Goal: Information Seeking & Learning: Learn about a topic

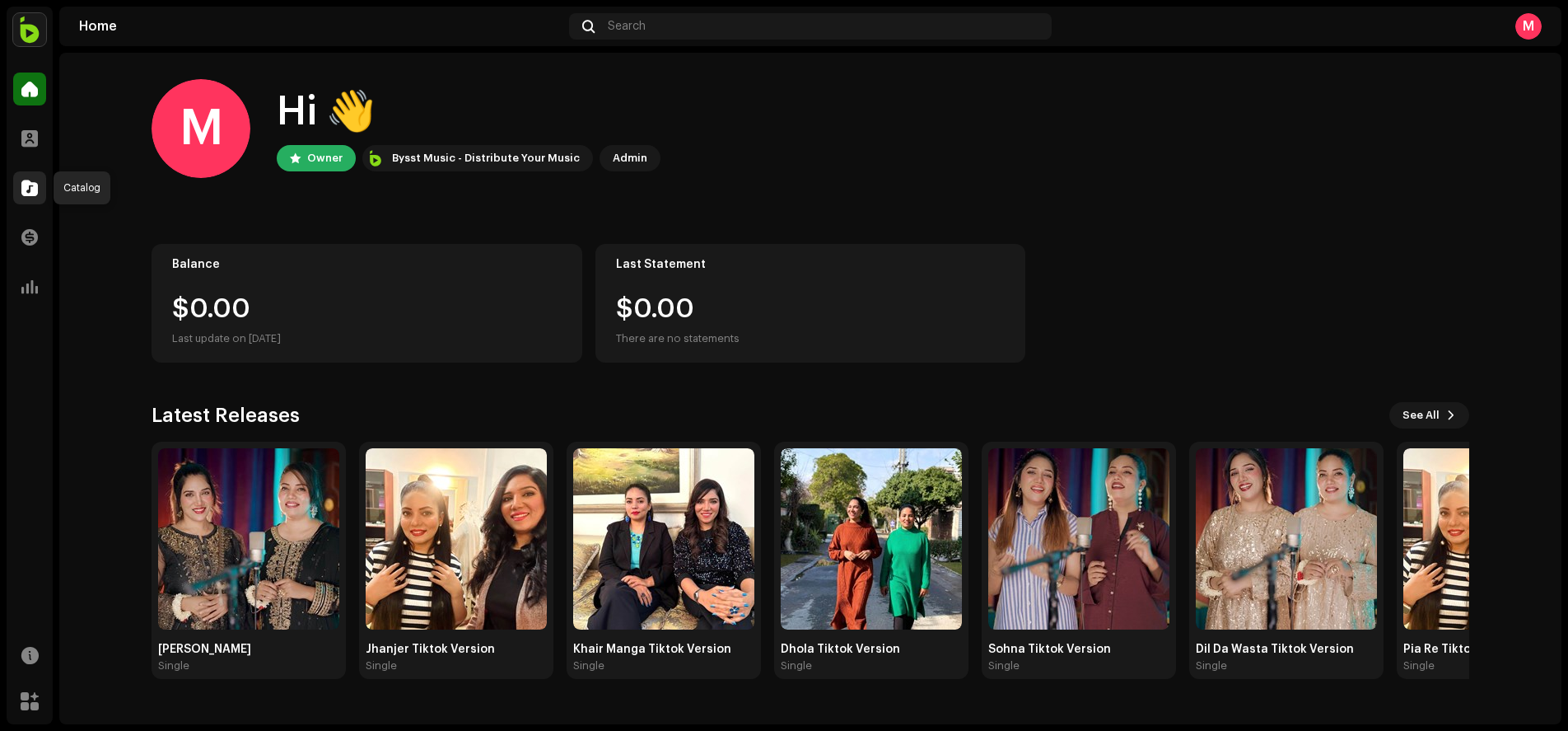
click at [42, 194] on div at bounding box center [29, 188] width 33 height 33
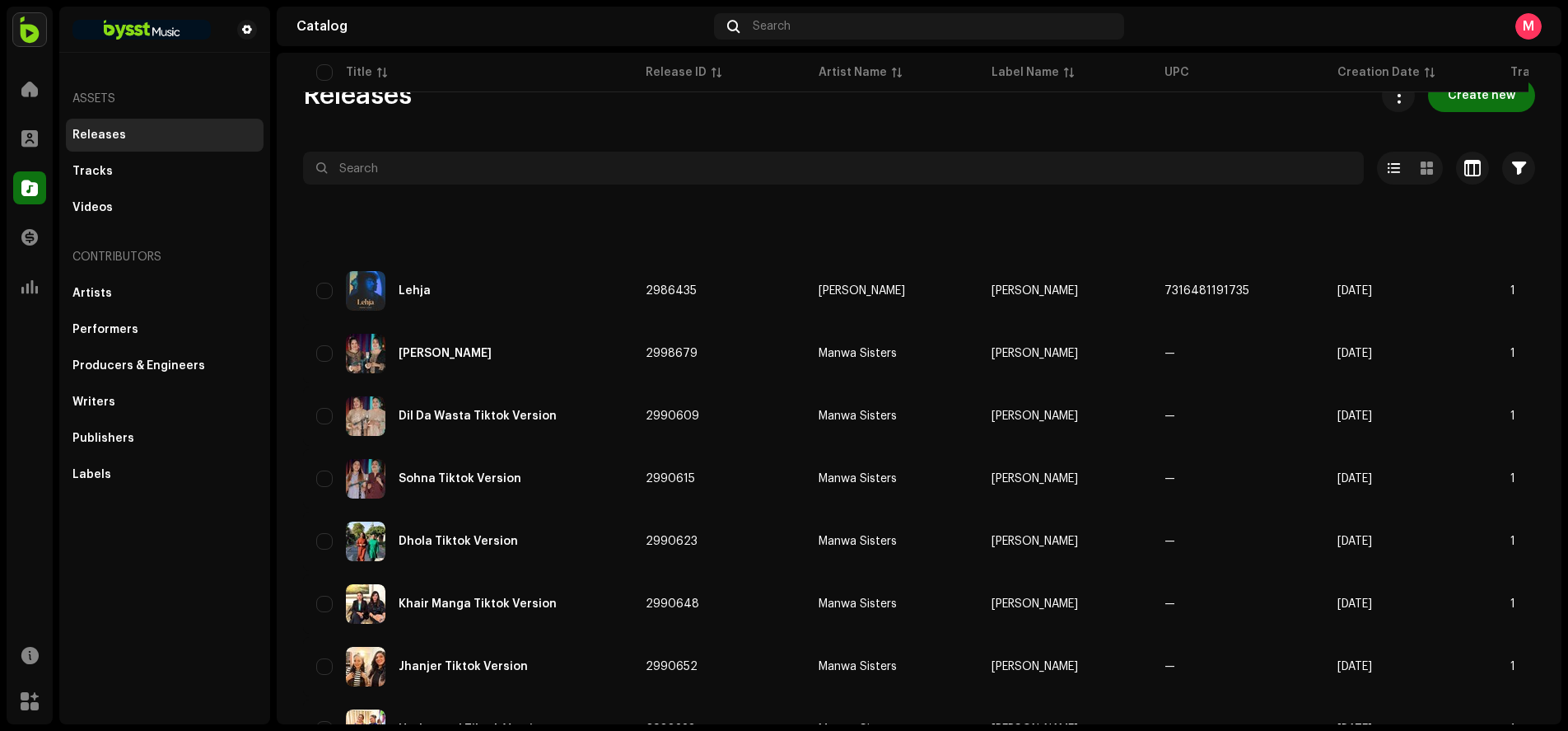
scroll to position [1086, 0]
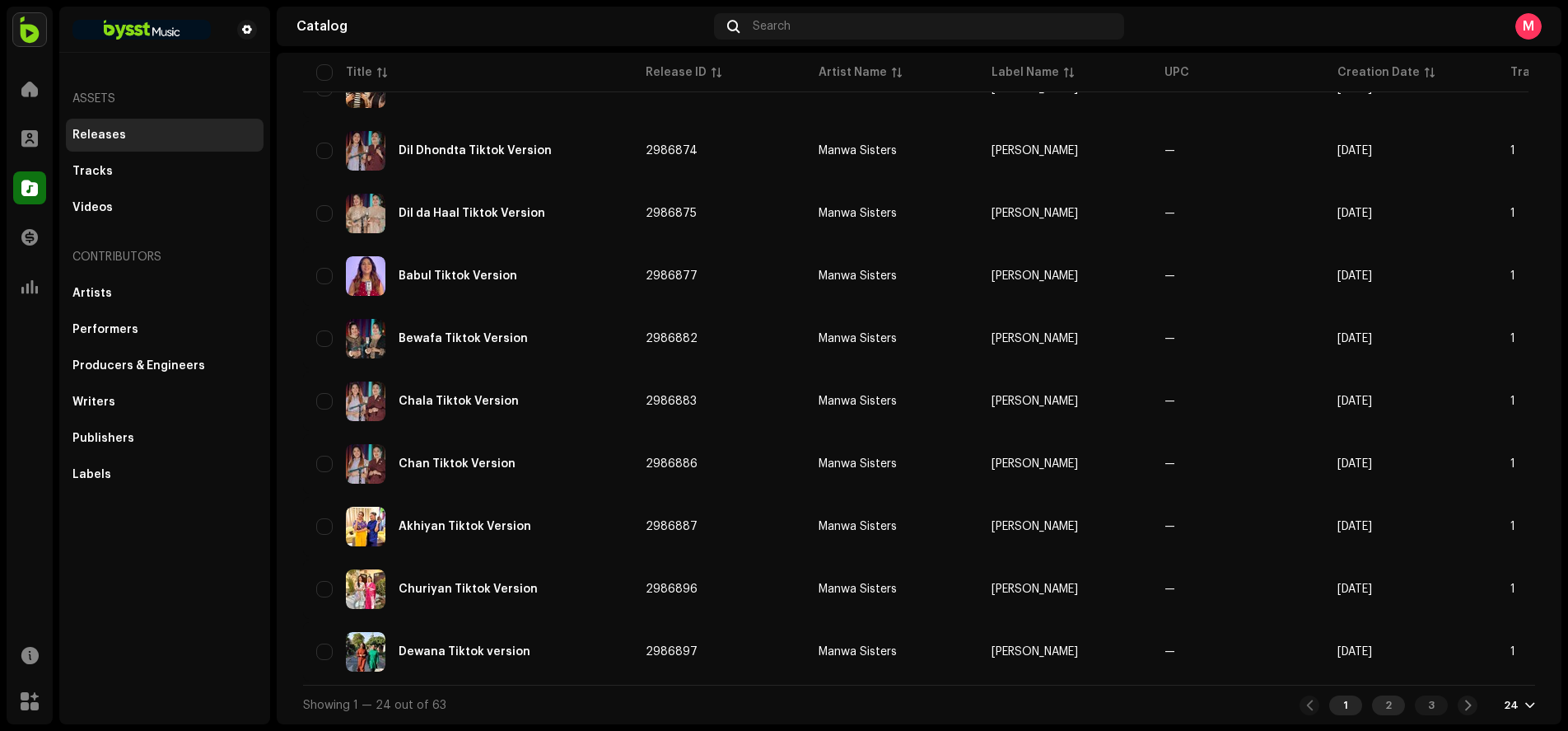
click at [1395, 702] on div "2" at bounding box center [1388, 705] width 33 height 20
click at [1374, 706] on div "2" at bounding box center [1388, 705] width 33 height 20
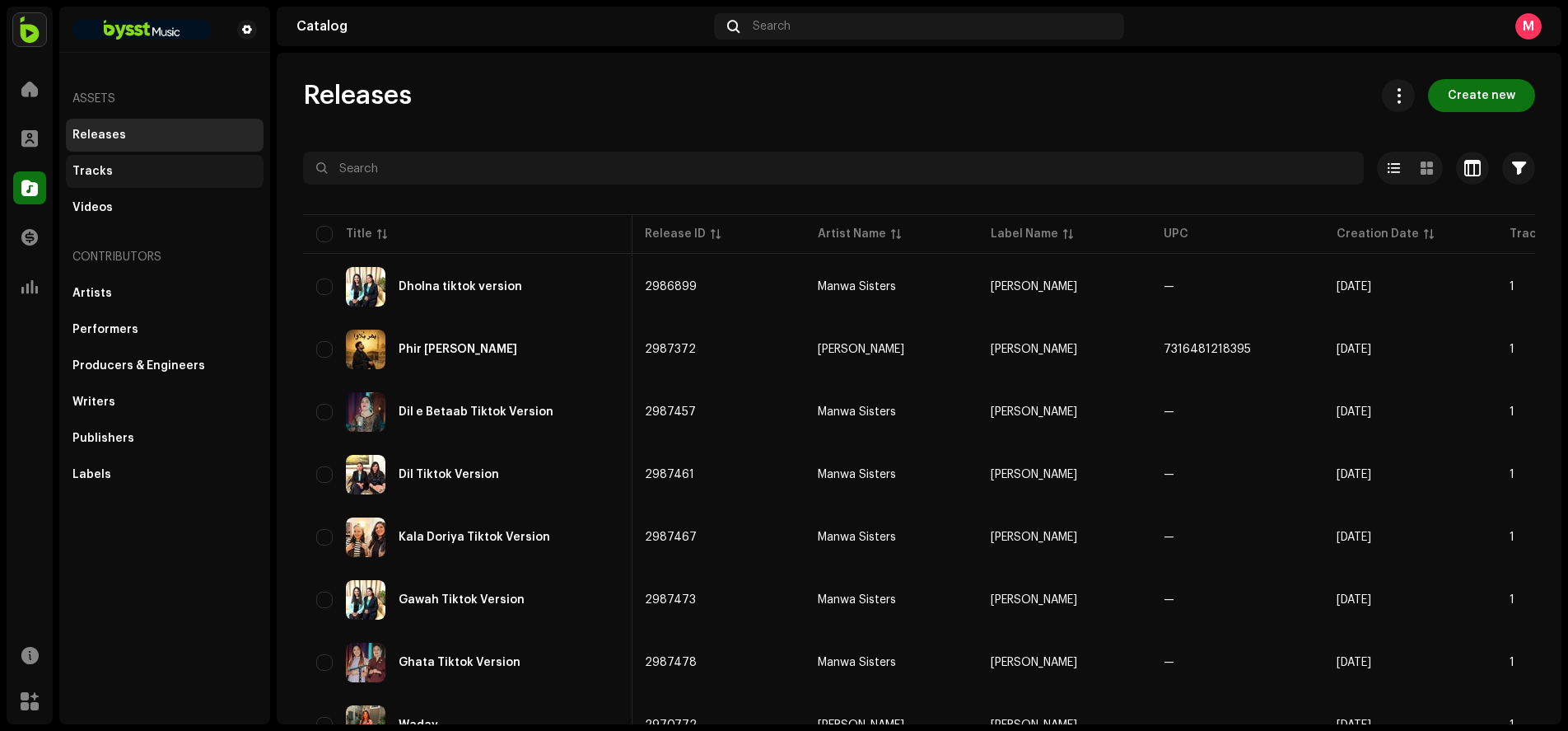
click at [88, 182] on div "Tracks" at bounding box center [165, 171] width 198 height 33
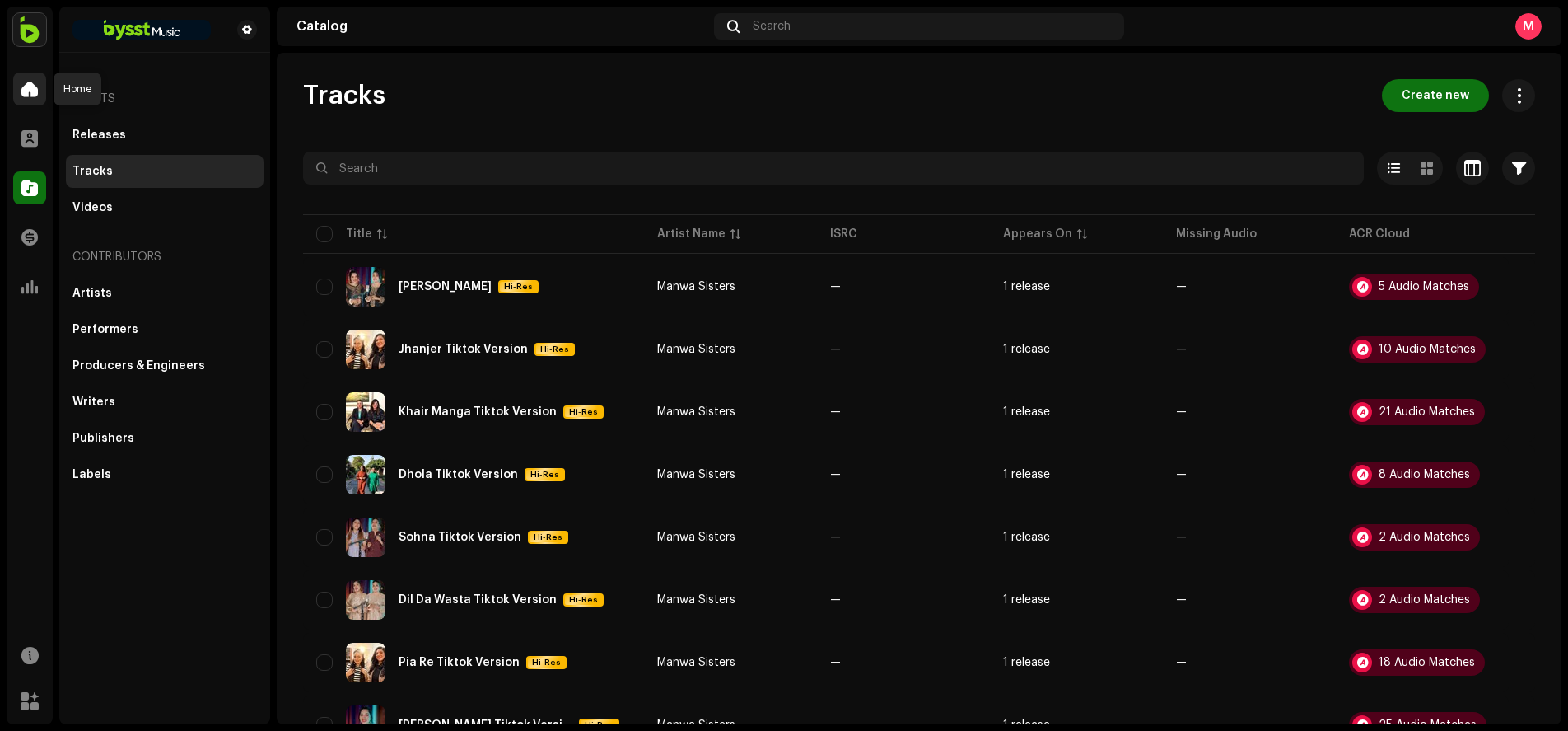
click at [21, 90] on div at bounding box center [29, 89] width 33 height 33
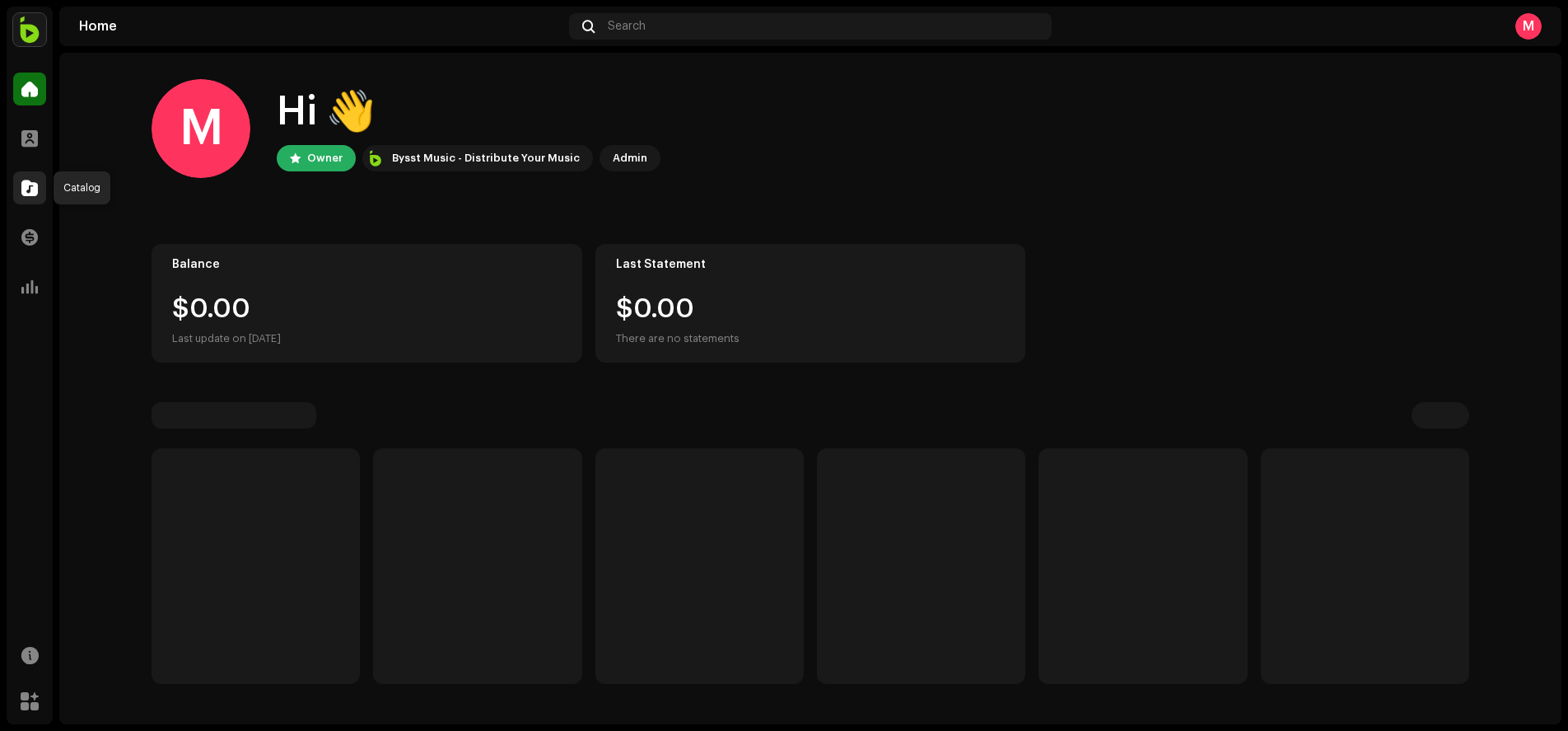
click at [29, 187] on span at bounding box center [29, 188] width 16 height 13
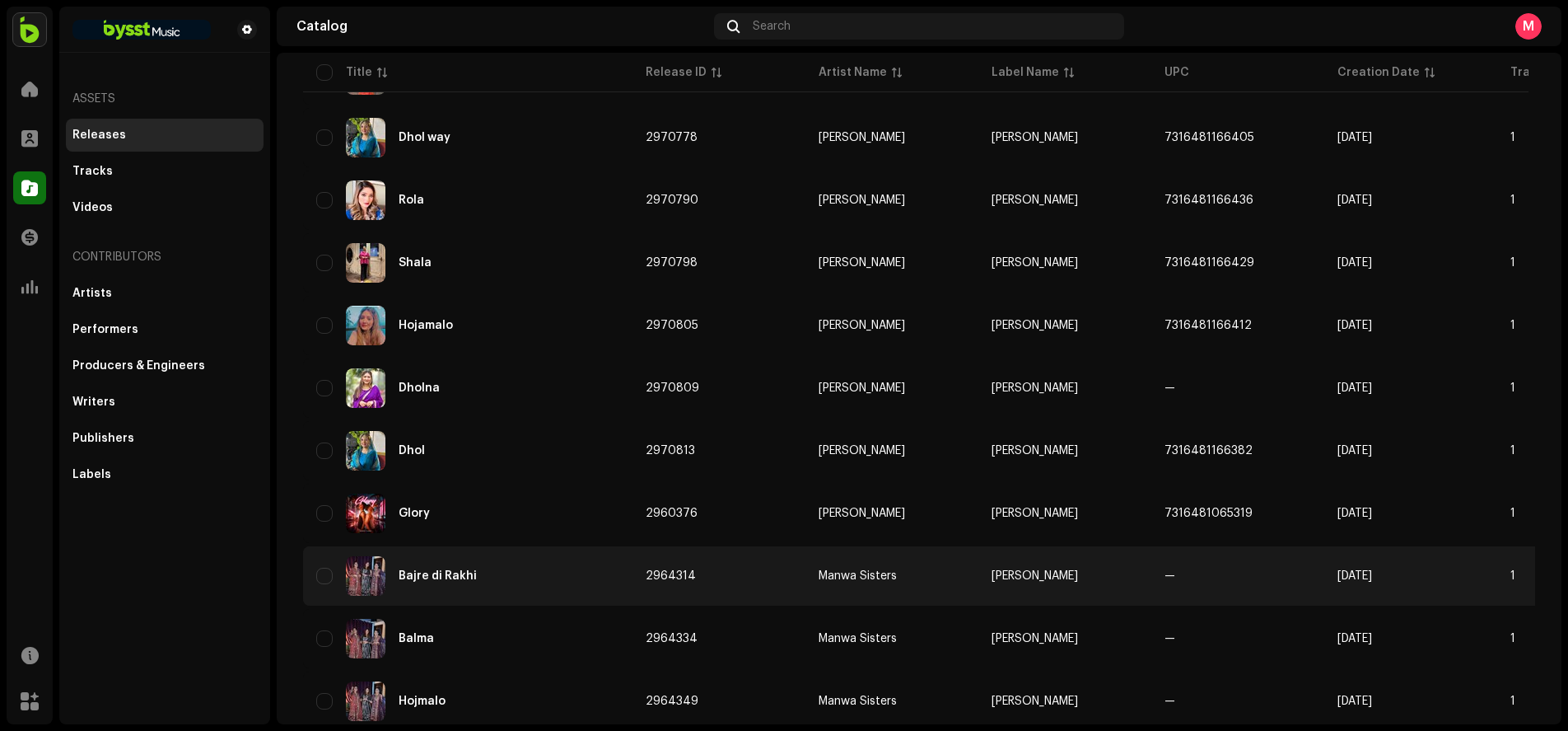
scroll to position [656, 0]
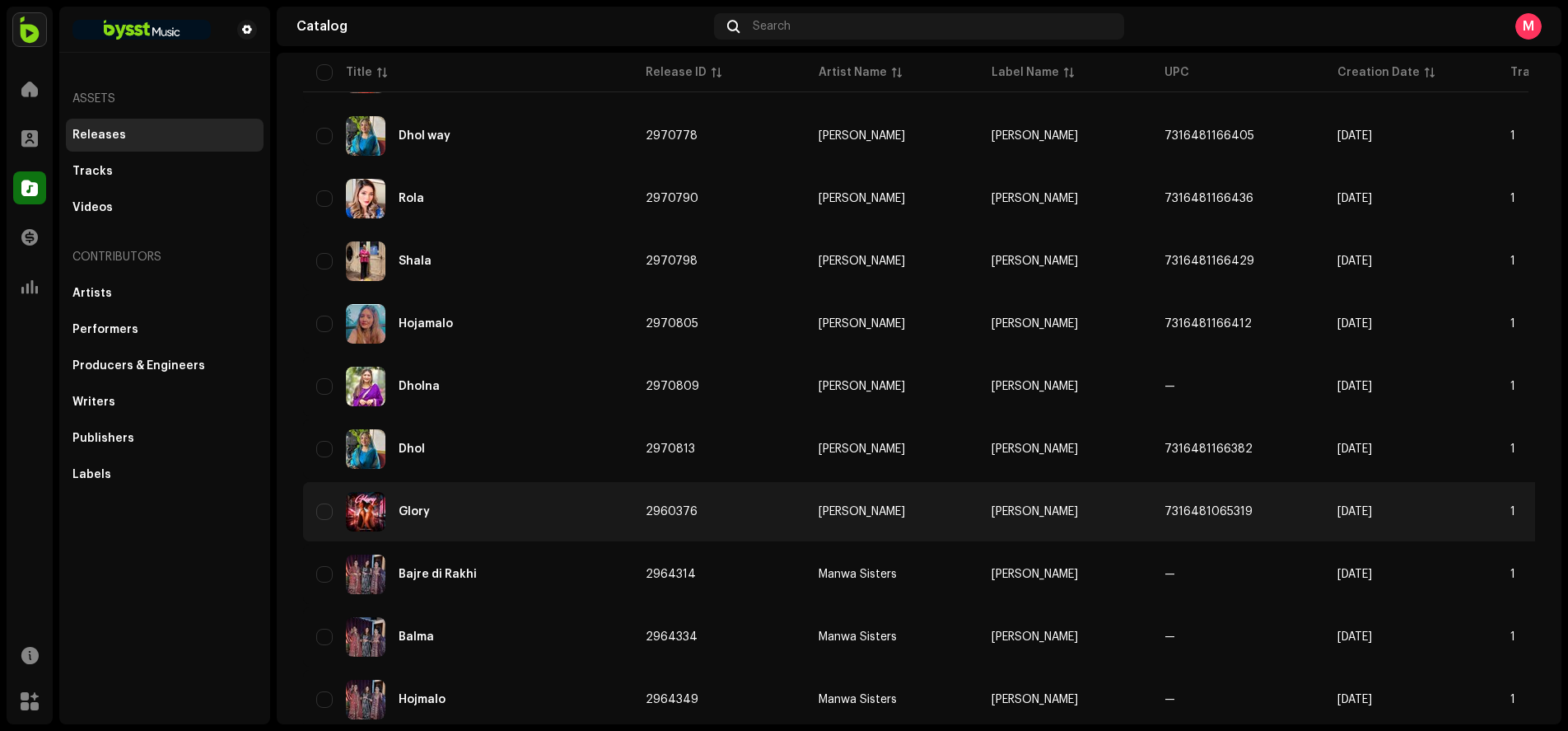
click at [411, 518] on div "Glory" at bounding box center [467, 511] width 303 height 40
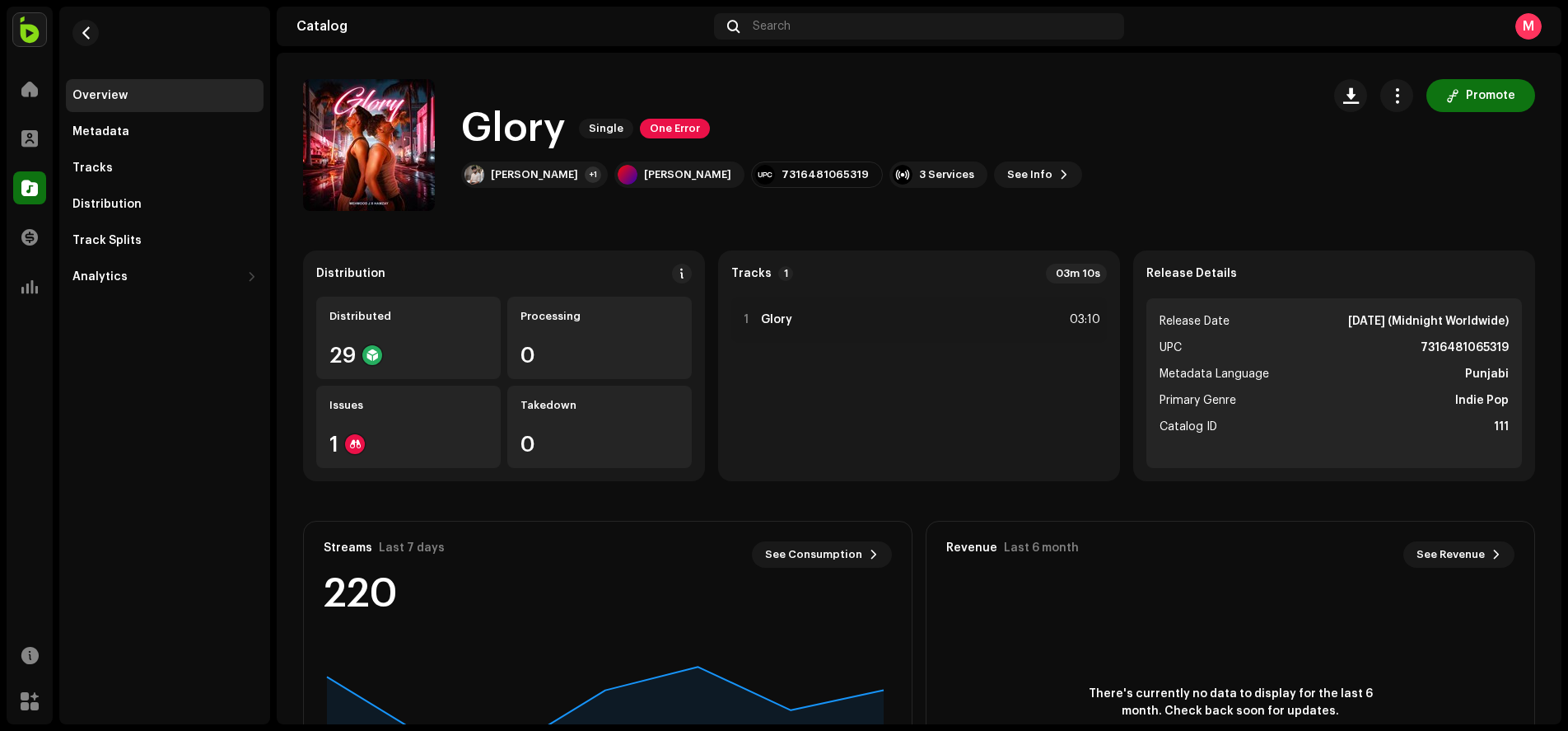
click at [863, 0] on div "Mehmood J Home Profile Catalog Transactions Analytics Resources Marketplace Ove…" at bounding box center [784, 365] width 1568 height 731
click at [380, 434] on div "1" at bounding box center [408, 443] width 158 height 22
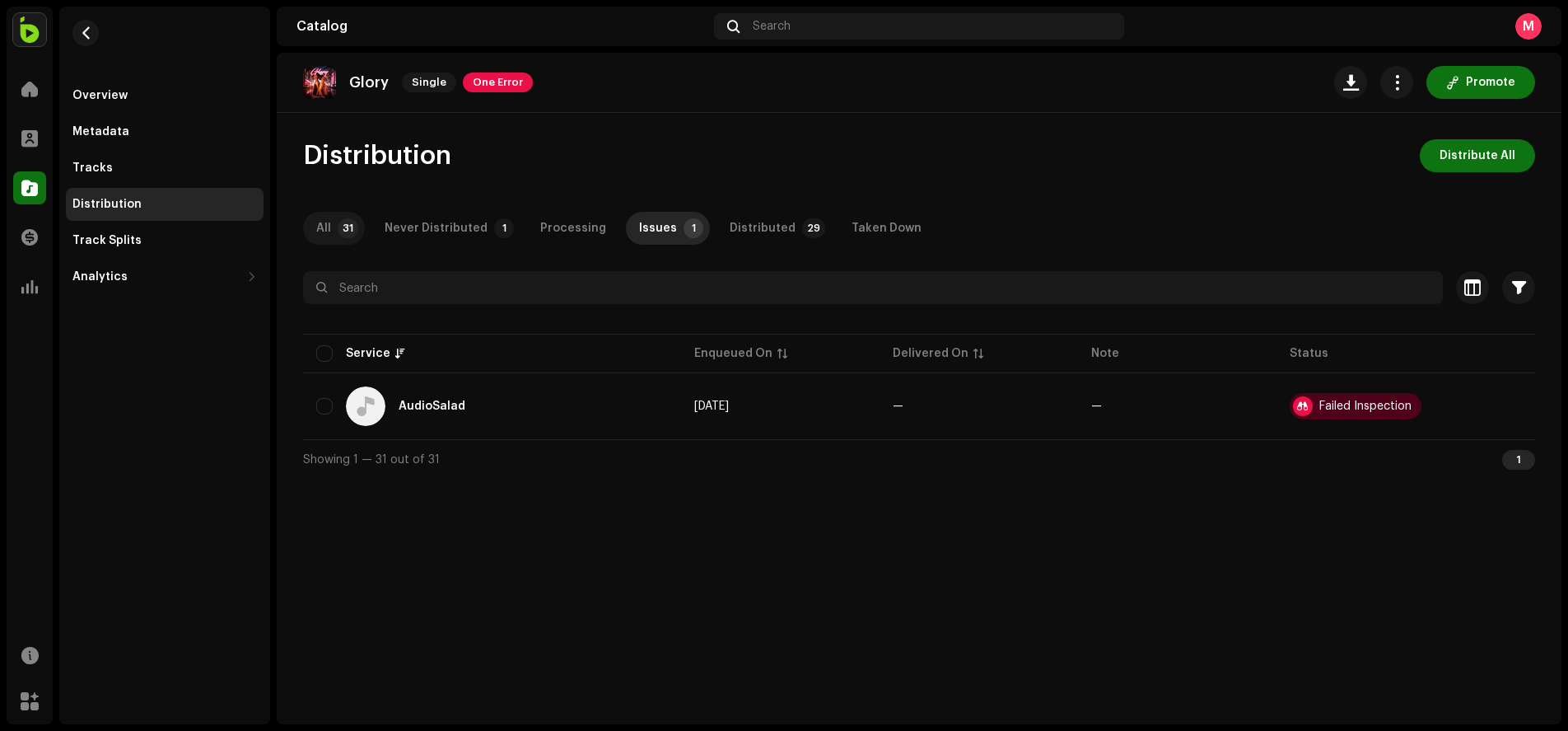
click at [336, 232] on p-tab "All 31" at bounding box center [333, 227] width 61 height 33
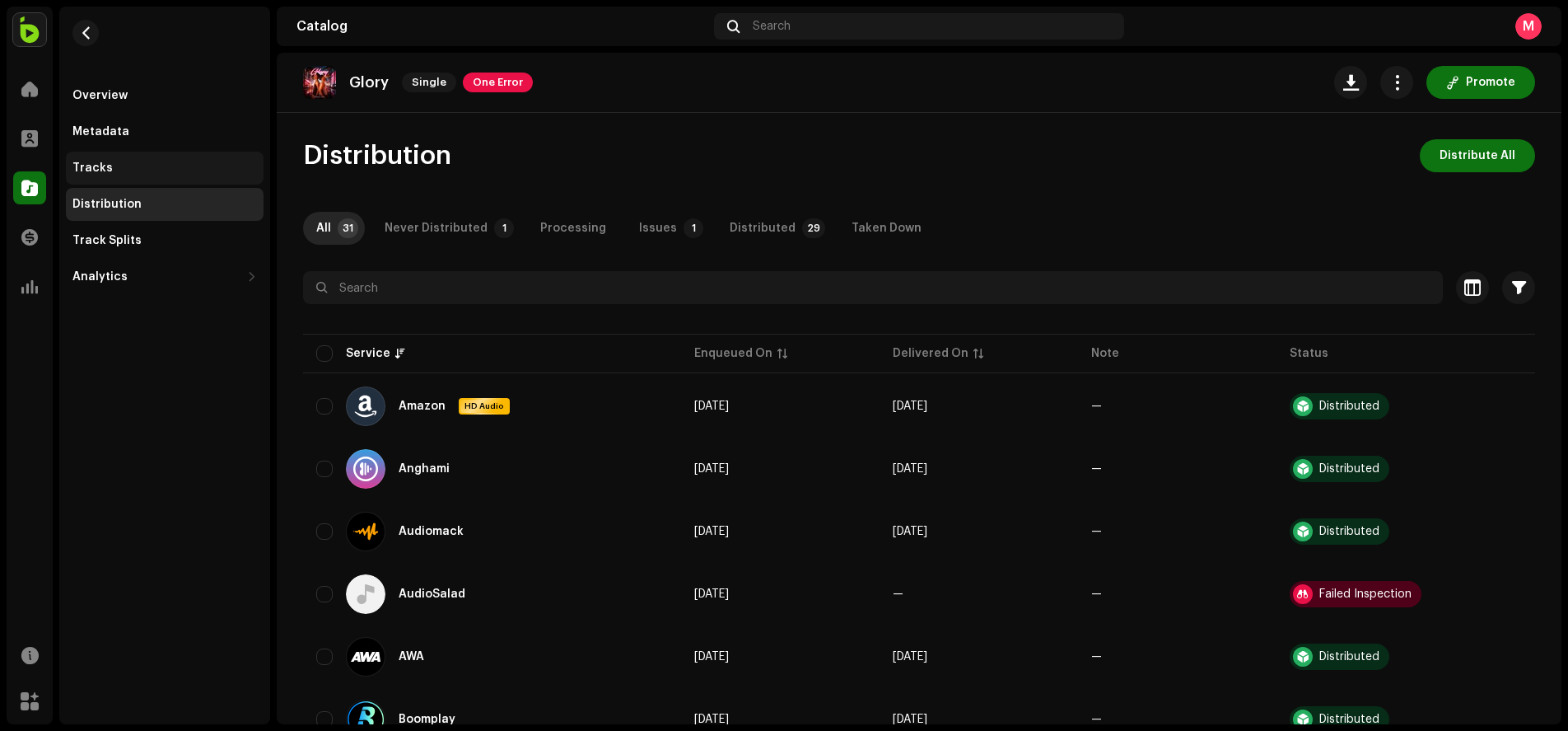
click at [112, 162] on div "Tracks" at bounding box center [165, 168] width 185 height 13
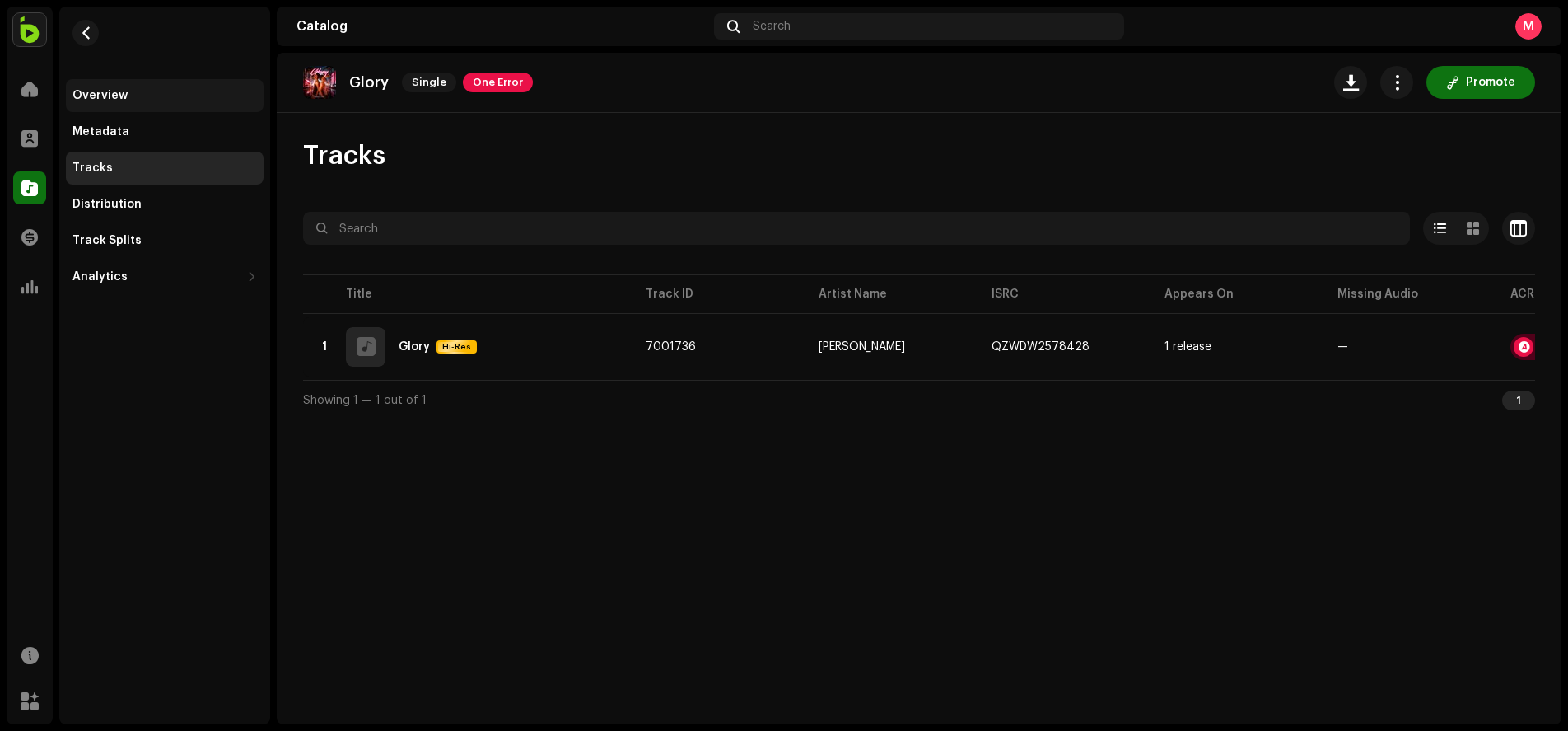
click at [110, 89] on div "Overview" at bounding box center [100, 95] width 56 height 13
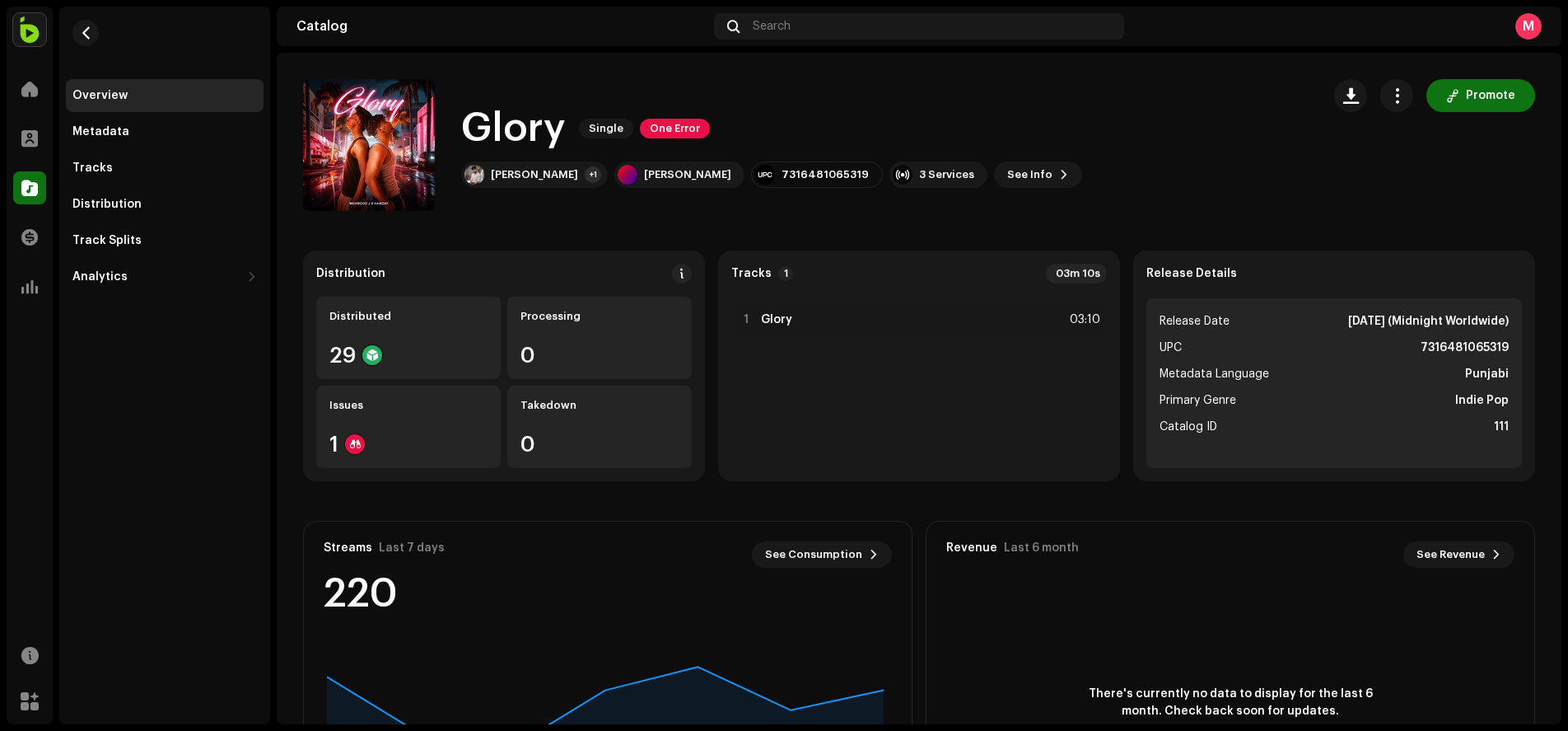
click at [1193, 288] on div "Release Details Release Date [DATE] (Midnight Worldwide) UPC 7316481065319 Meta…" at bounding box center [1334, 365] width 402 height 231
click at [1464, 435] on li "Catalog ID 111" at bounding box center [1334, 426] width 349 height 20
click at [1360, 435] on li "Catalog ID 111" at bounding box center [1334, 426] width 349 height 20
click at [1327, 432] on li "Catalog ID 111" at bounding box center [1334, 426] width 349 height 20
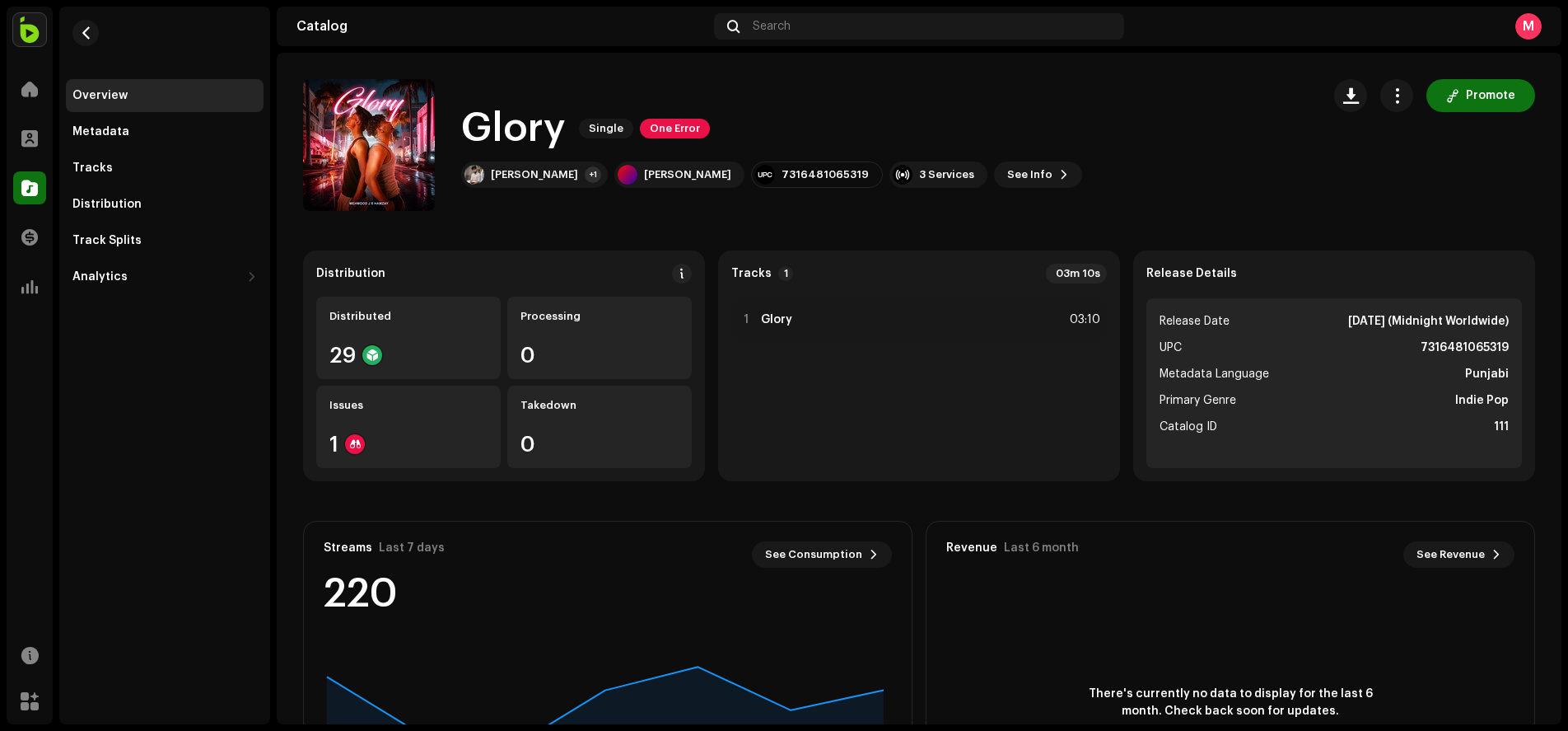
click at [1327, 432] on li "Catalog ID 111" at bounding box center [1334, 426] width 349 height 20
click at [1325, 432] on li "Catalog ID 111" at bounding box center [1334, 426] width 349 height 20
click at [1320, 432] on li "Catalog ID 111" at bounding box center [1334, 426] width 349 height 20
click at [1007, 172] on span "See Info" at bounding box center [1030, 174] width 45 height 33
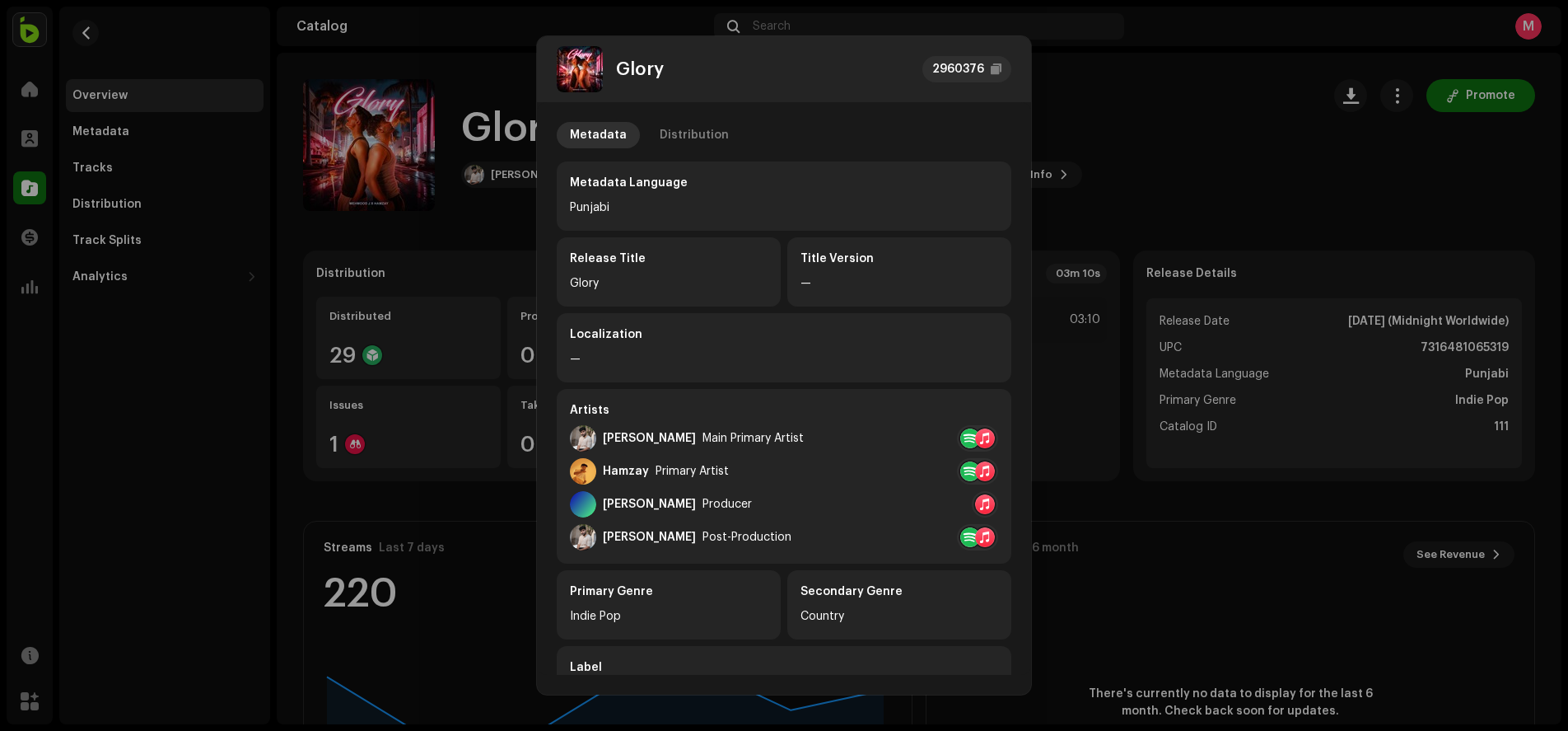
click at [779, 515] on div "[PERSON_NAME] Producer" at bounding box center [784, 504] width 428 height 26
click at [692, 140] on div "Distribution" at bounding box center [693, 135] width 69 height 26
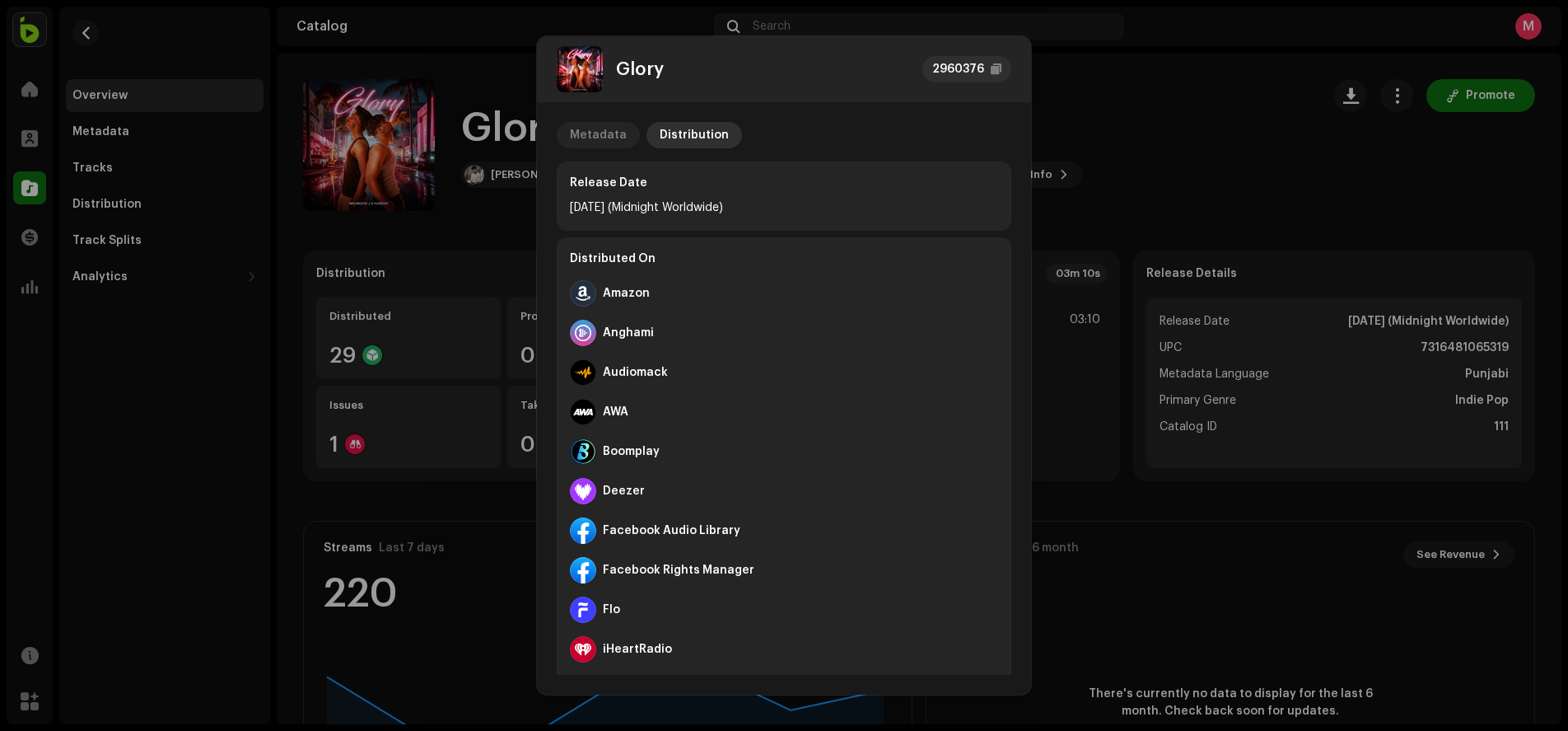
click at [610, 141] on div "Metadata" at bounding box center [598, 135] width 57 height 26
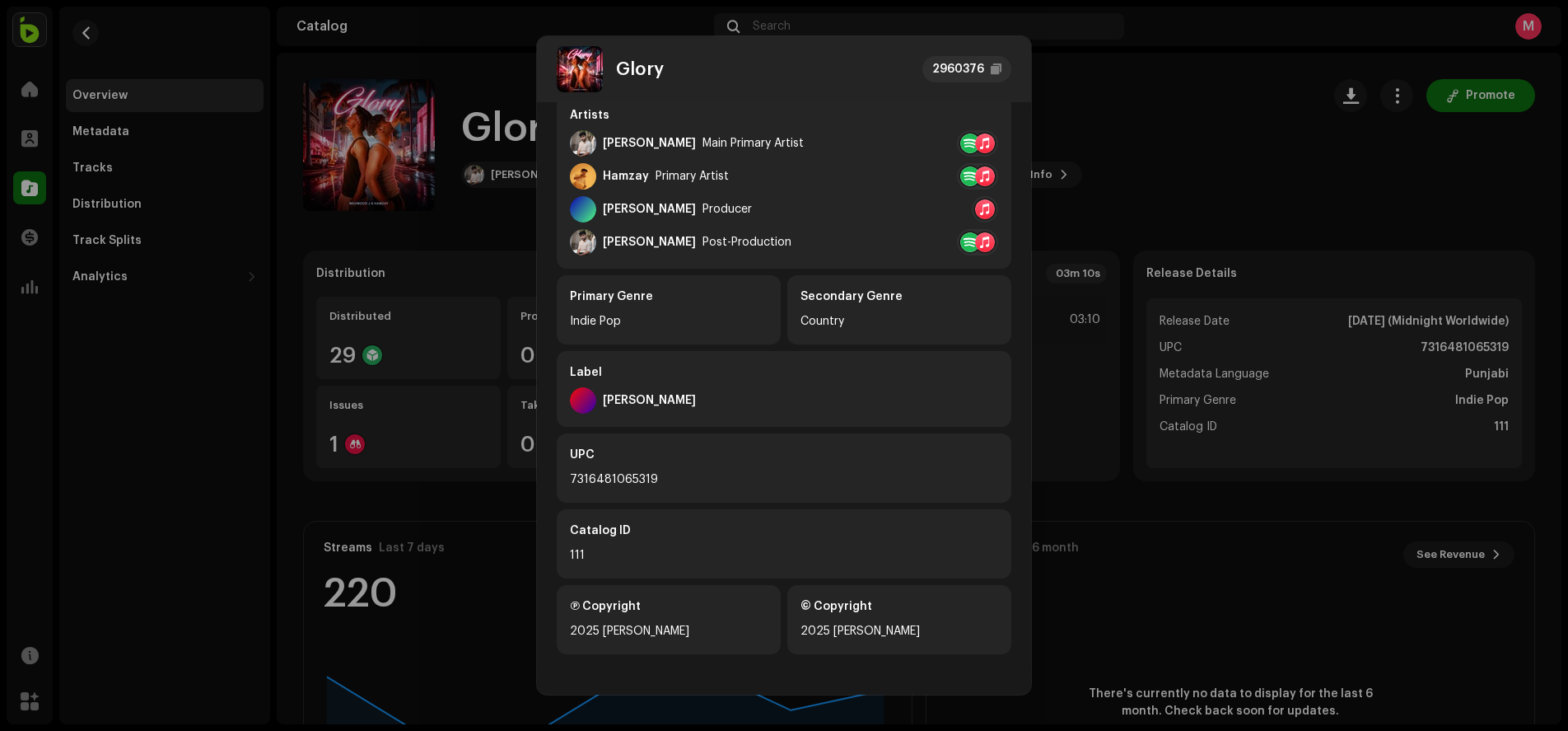
scroll to position [295, 0]
drag, startPoint x: 653, startPoint y: 477, endPoint x: 567, endPoint y: 478, distance: 86.0
click at [567, 478] on div "UPC 7316481065319" at bounding box center [784, 467] width 454 height 69
copy div "7316481065319"
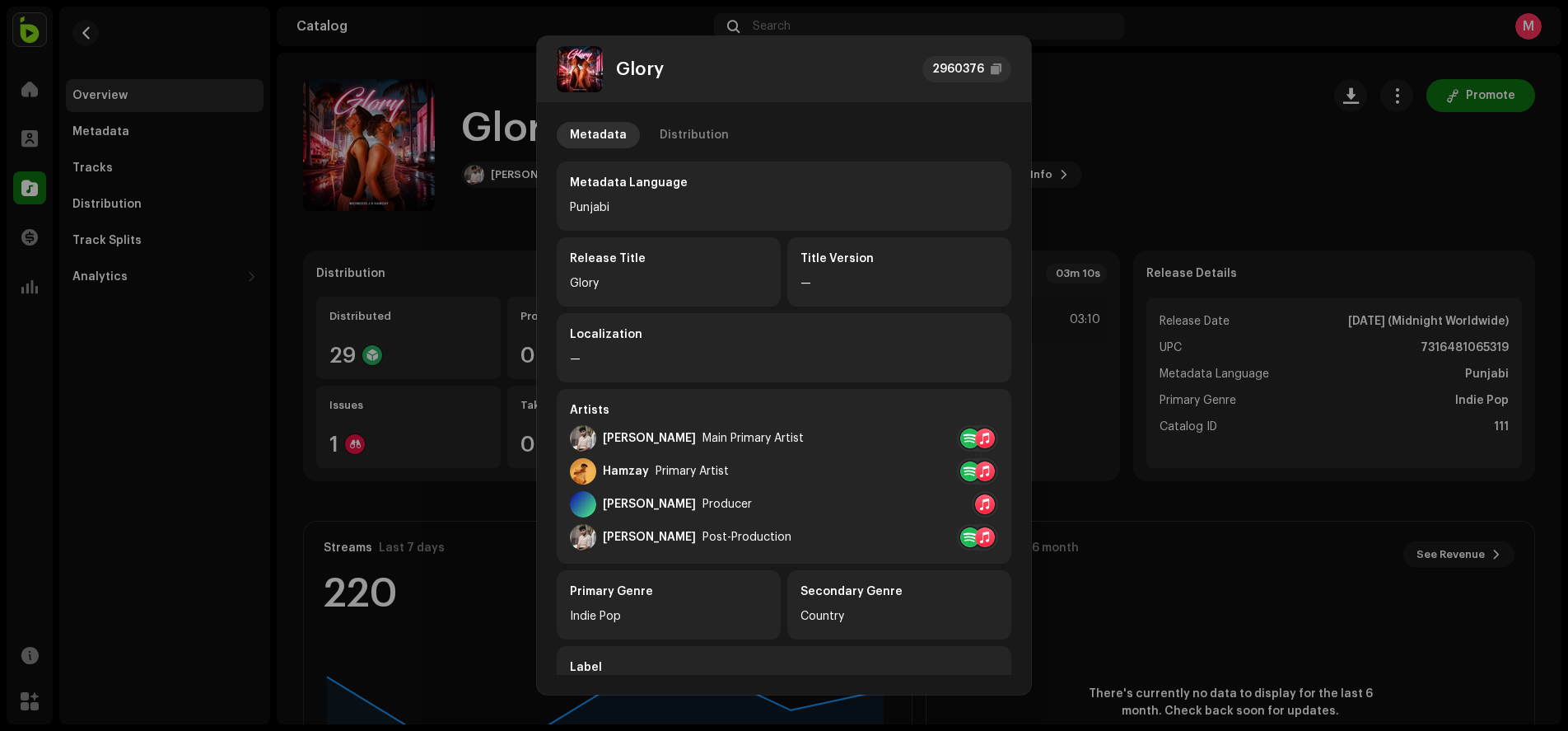
scroll to position [0, 0]
click at [713, 136] on div "Distribution" at bounding box center [693, 135] width 69 height 26
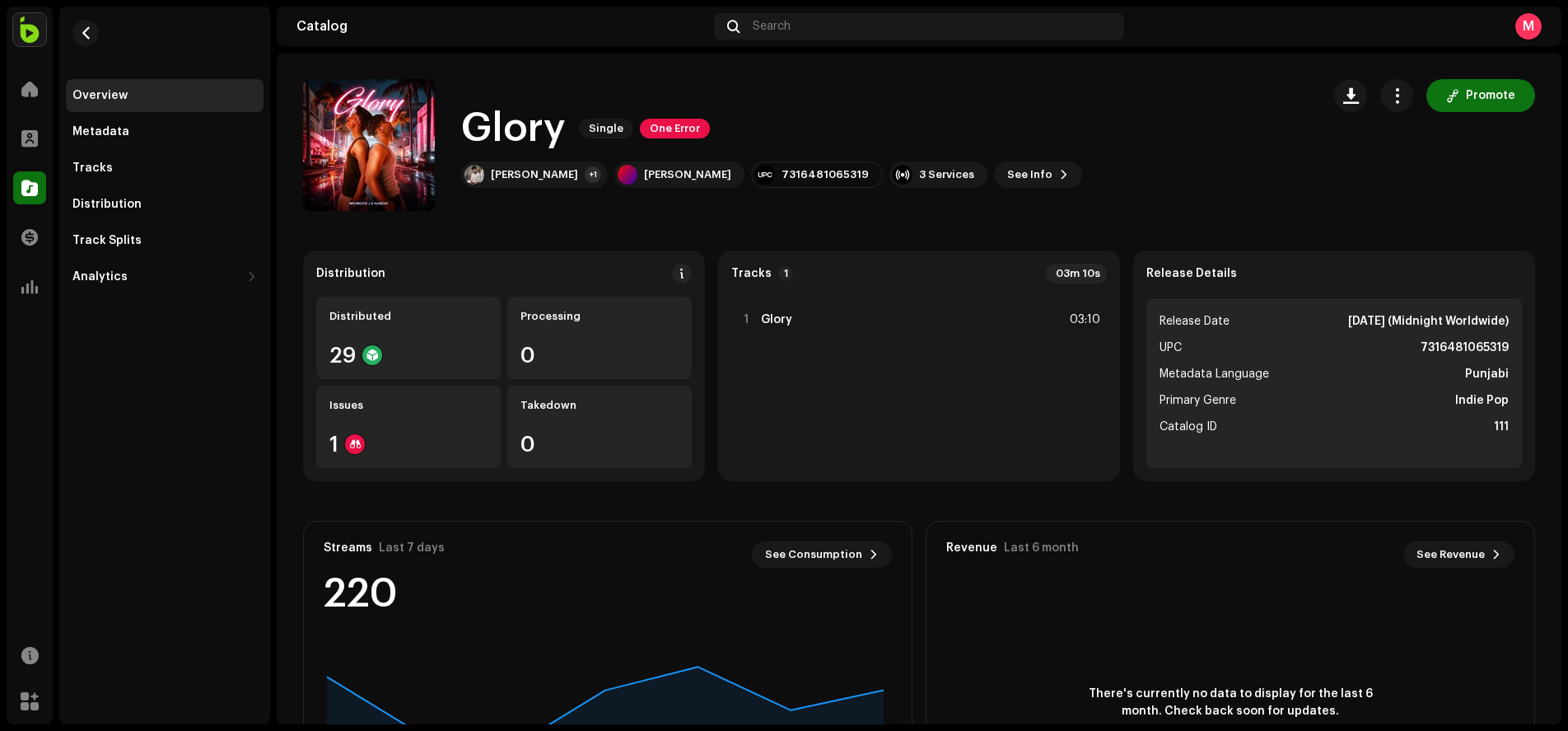
click at [1215, 136] on div "Glory 2960376 Metadata Distribution Release Date [DATE] (Midnight Worldwide) Di…" at bounding box center [784, 365] width 1568 height 731
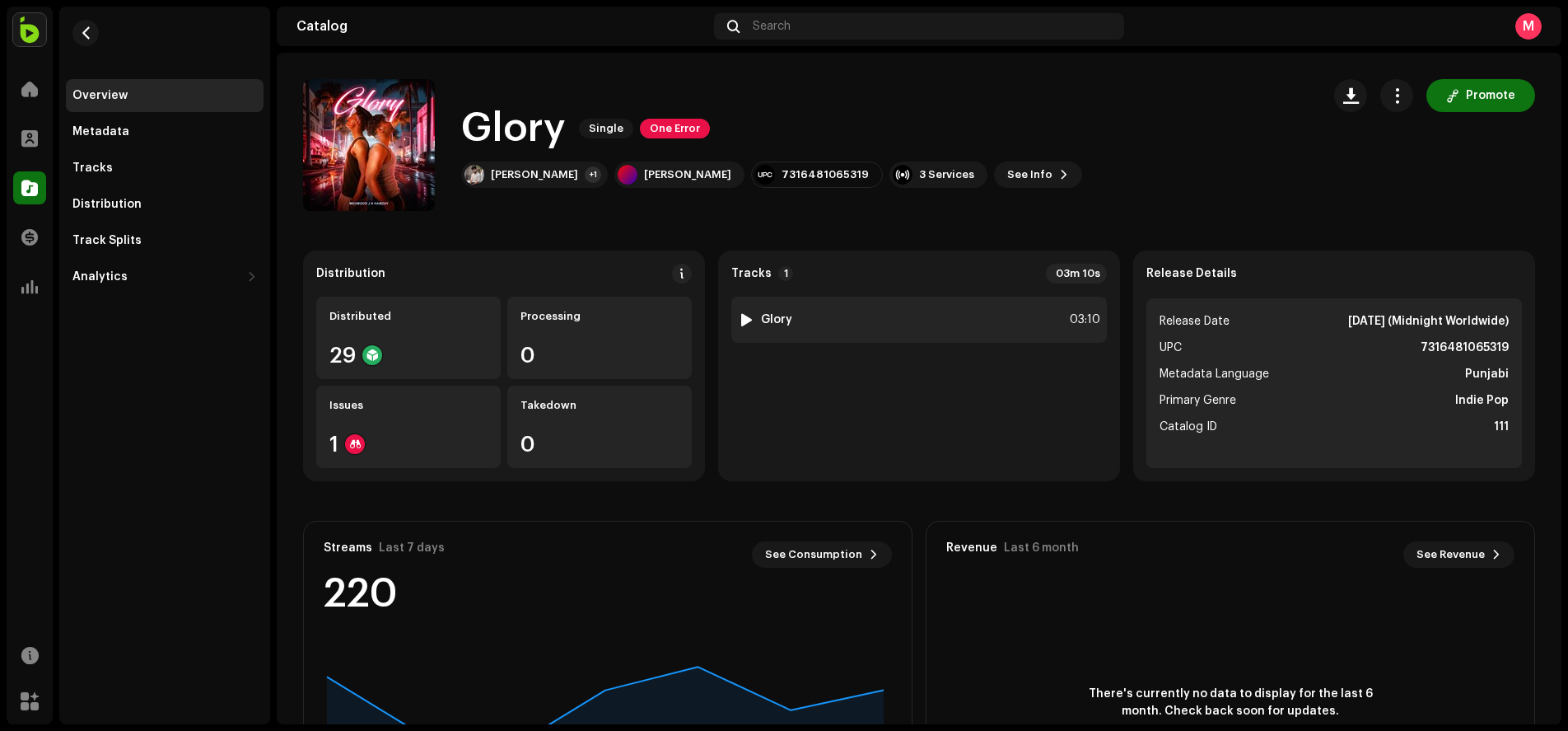
click at [821, 309] on div "1 Glory 03:10" at bounding box center [918, 319] width 375 height 46
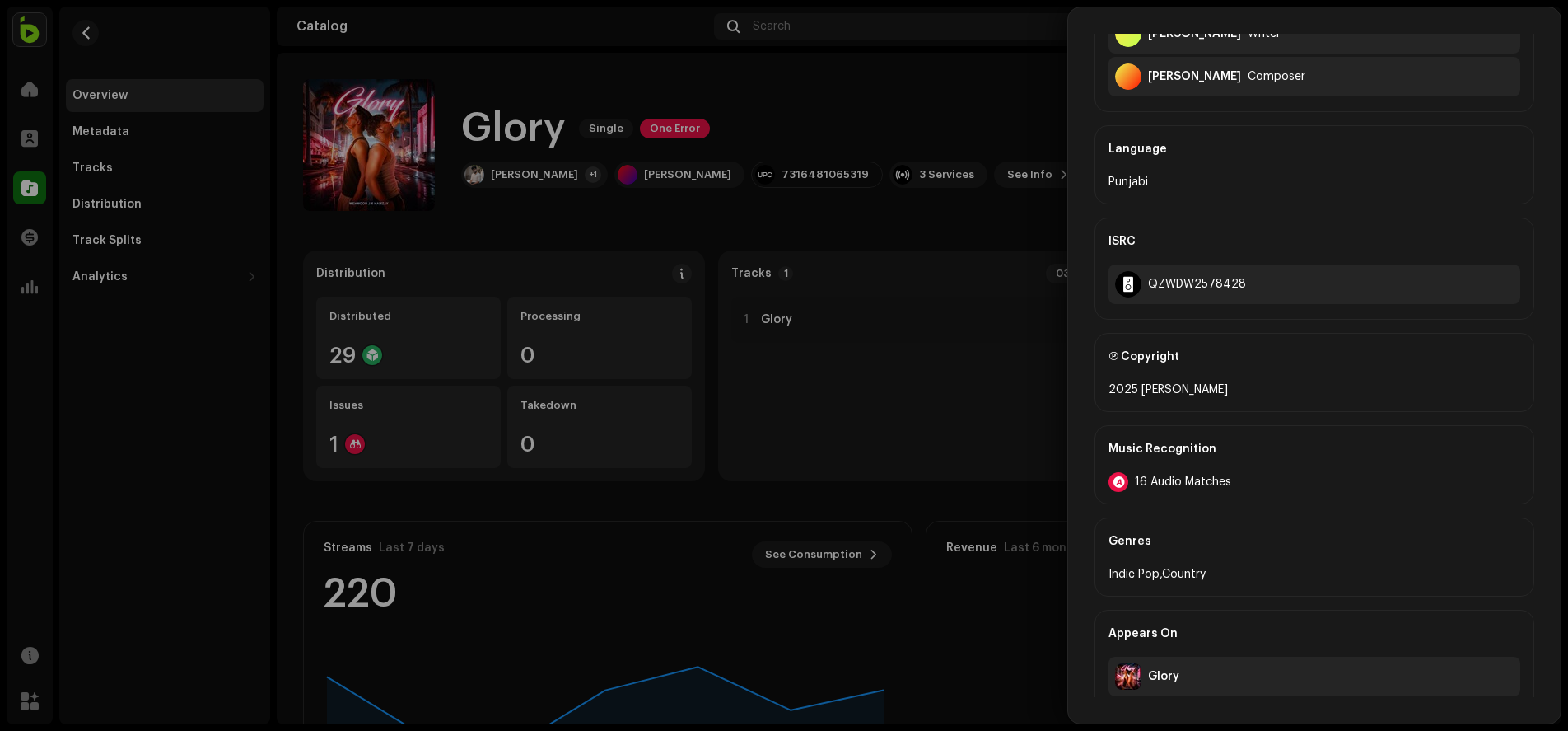
scroll to position [583, 0]
click at [1213, 287] on div "QZWDW2578428" at bounding box center [1197, 285] width 98 height 13
drag, startPoint x: 1244, startPoint y: 283, endPoint x: 1143, endPoint y: 290, distance: 101.2
click at [1143, 290] on div "QZWDW2578428" at bounding box center [1313, 285] width 412 height 40
copy div "QZWDW2578428"
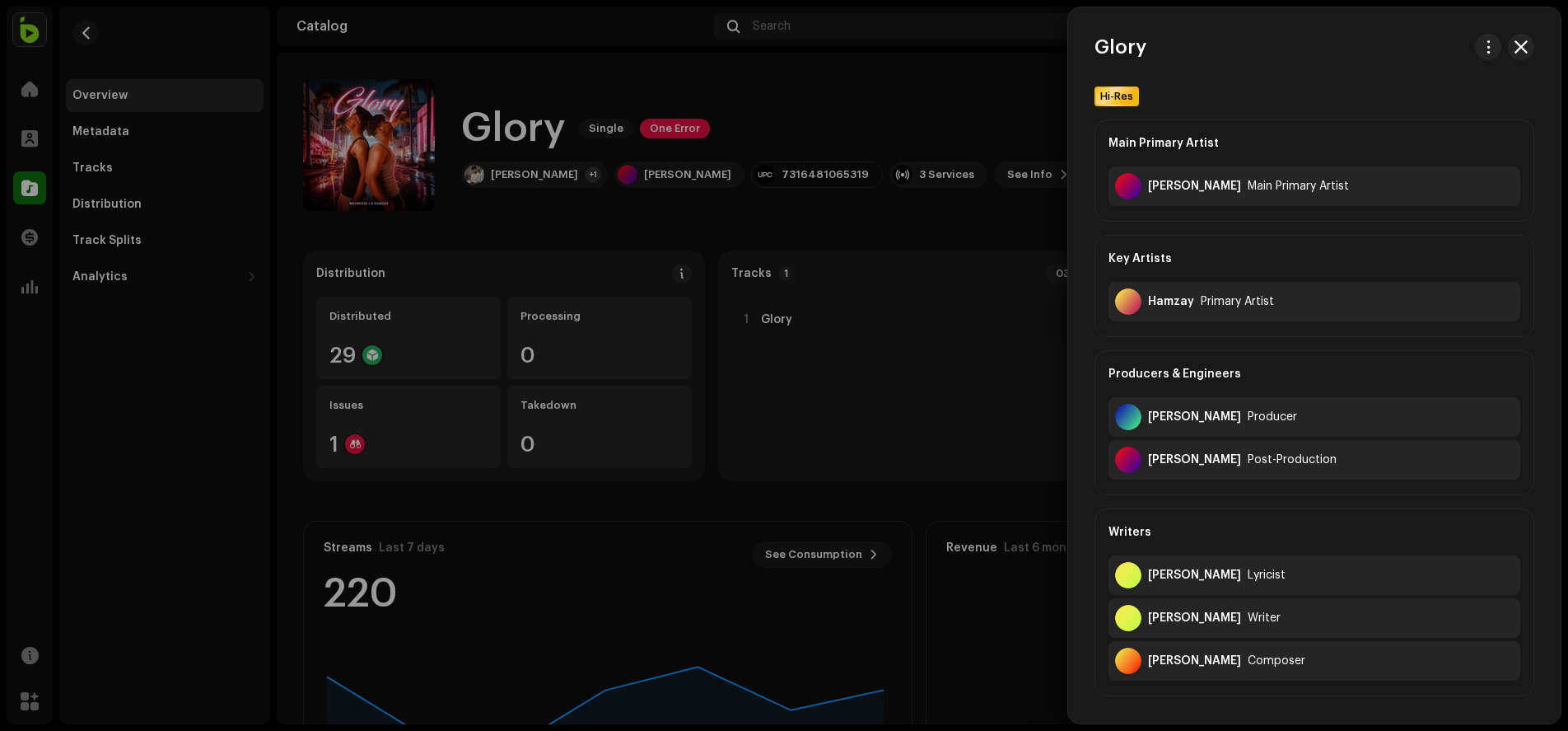
scroll to position [0, 0]
click at [791, 466] on div at bounding box center [784, 365] width 1568 height 731
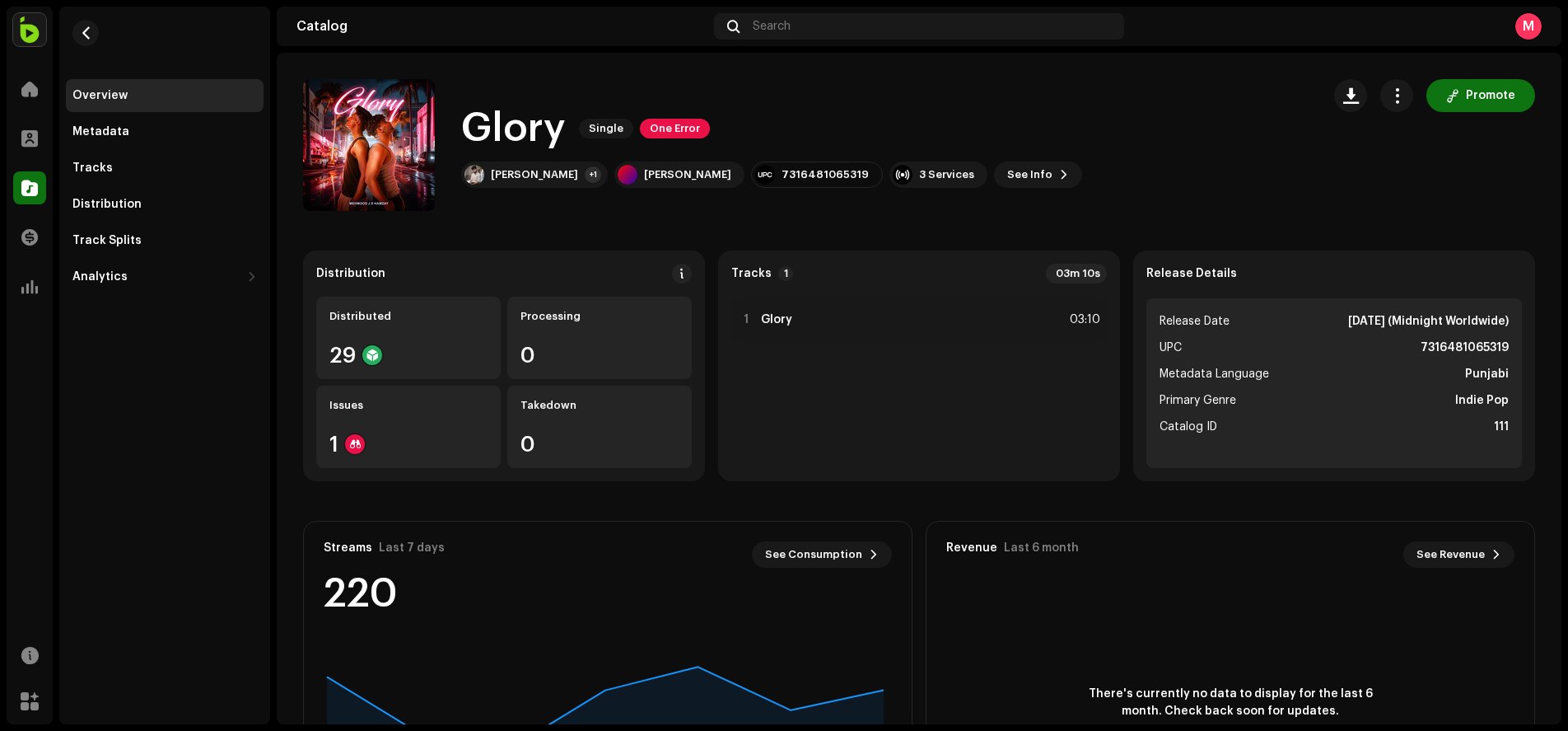
click at [1140, 93] on div "Glory Single One Error Mehmood J +1 Mehmood J 7316481065319 3 Services See Info…" at bounding box center [804, 145] width 1004 height 132
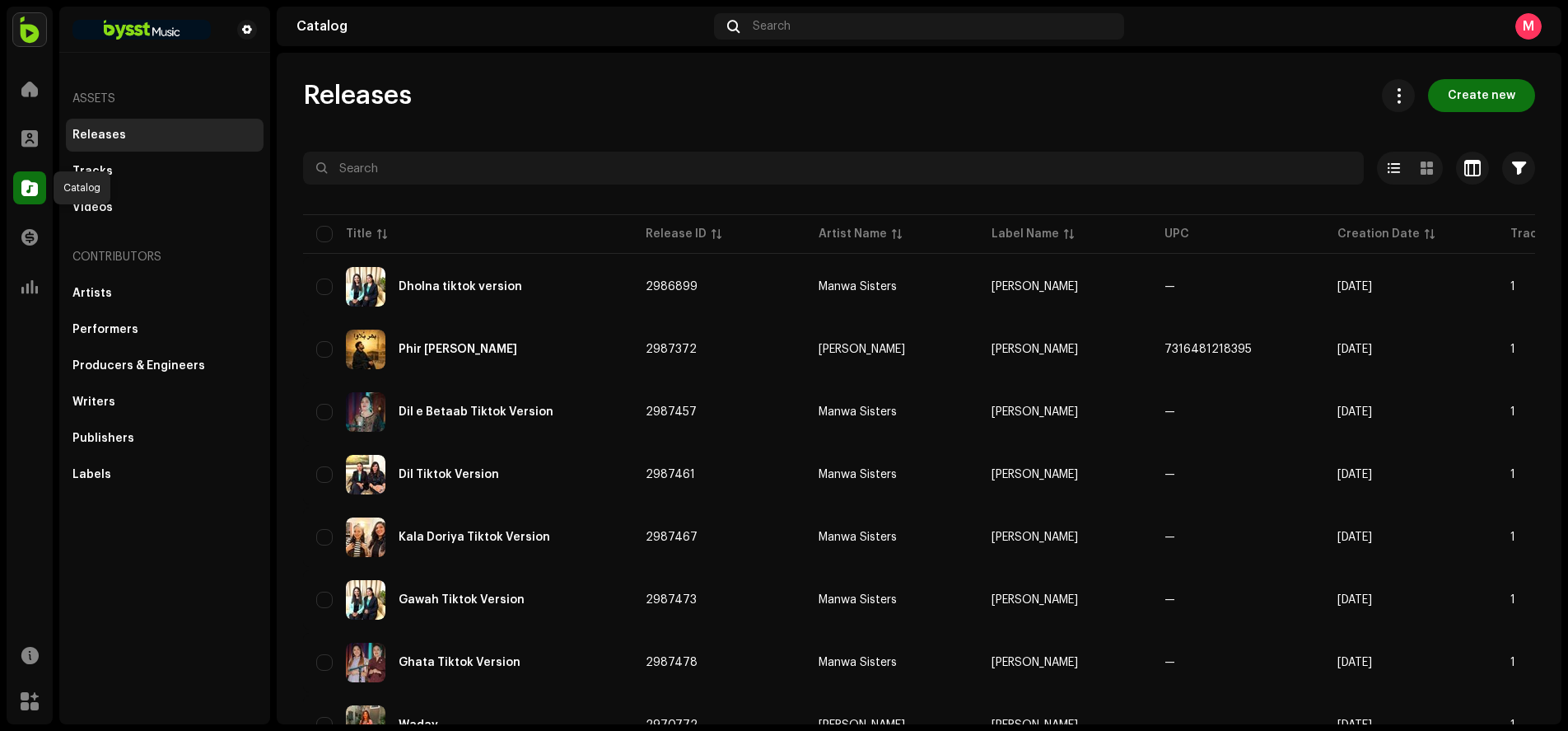
click at [27, 196] on div at bounding box center [29, 188] width 33 height 33
click at [27, 193] on span at bounding box center [29, 188] width 16 height 13
click at [105, 176] on div "Tracks" at bounding box center [92, 172] width 41 height 13
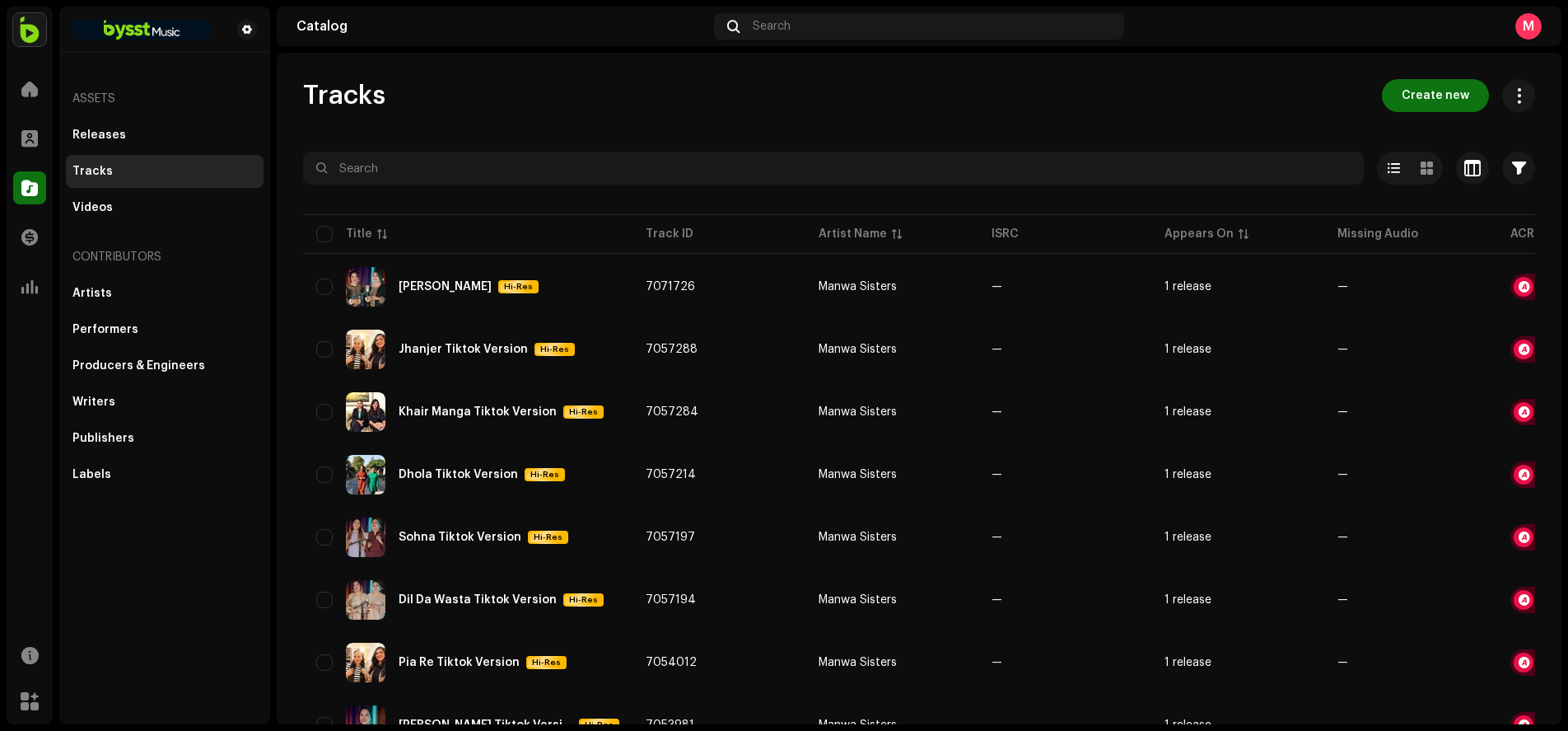
click at [51, 189] on div "Catalog" at bounding box center [29, 188] width 46 height 46
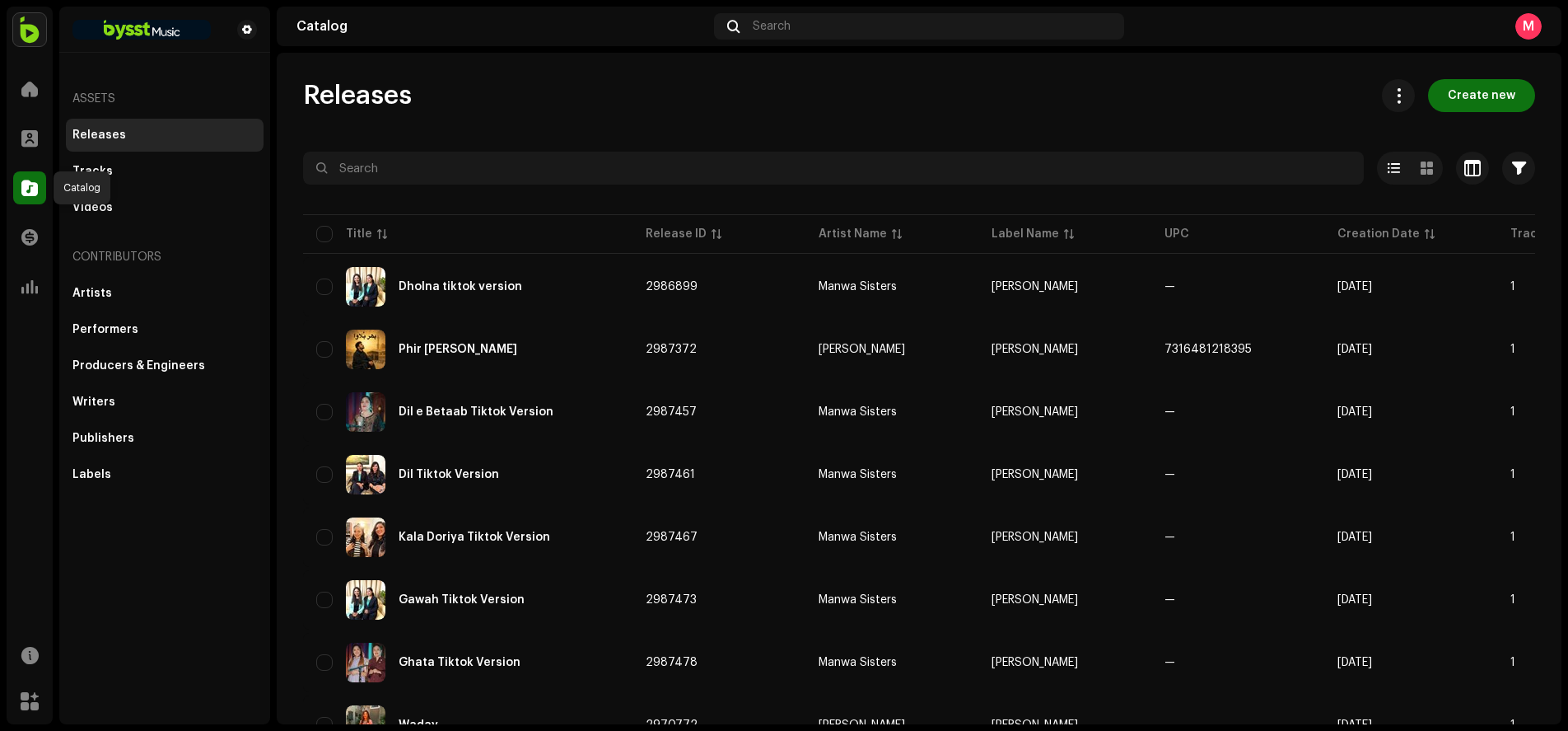
click at [39, 191] on div at bounding box center [29, 188] width 33 height 33
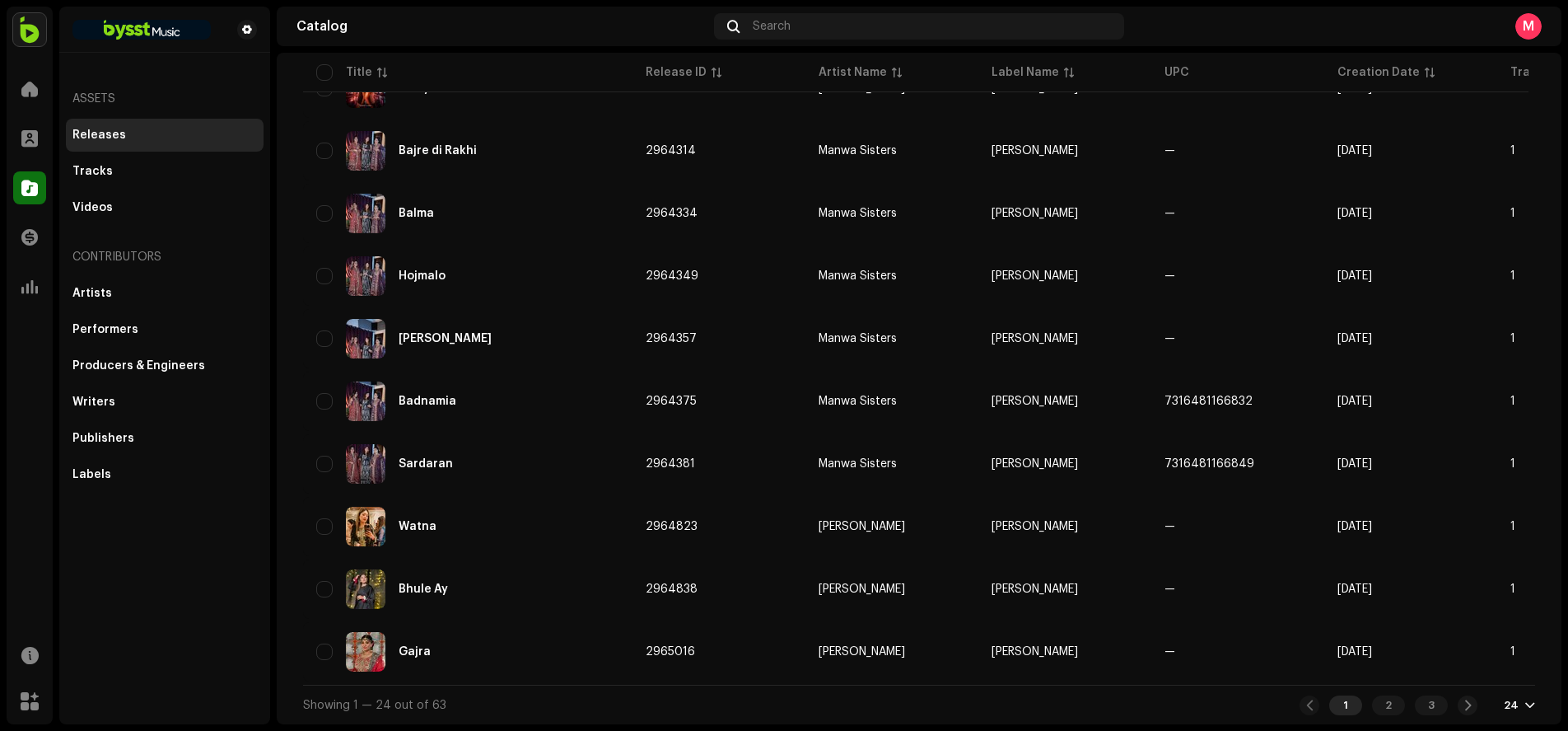
scroll to position [1086, 0]
click at [1374, 711] on div "2" at bounding box center [1388, 705] width 33 height 20
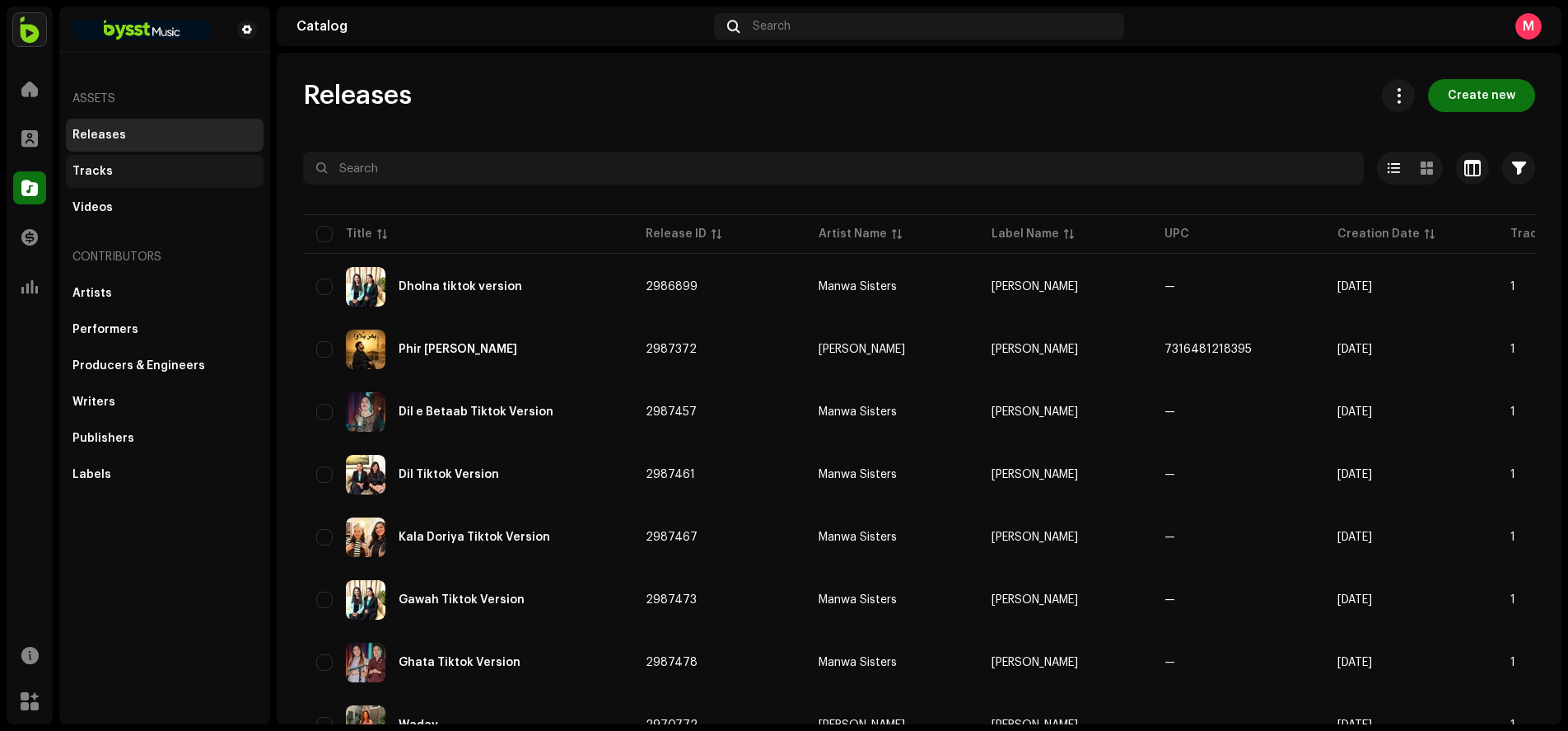
click at [94, 181] on div "Tracks" at bounding box center [165, 171] width 198 height 33
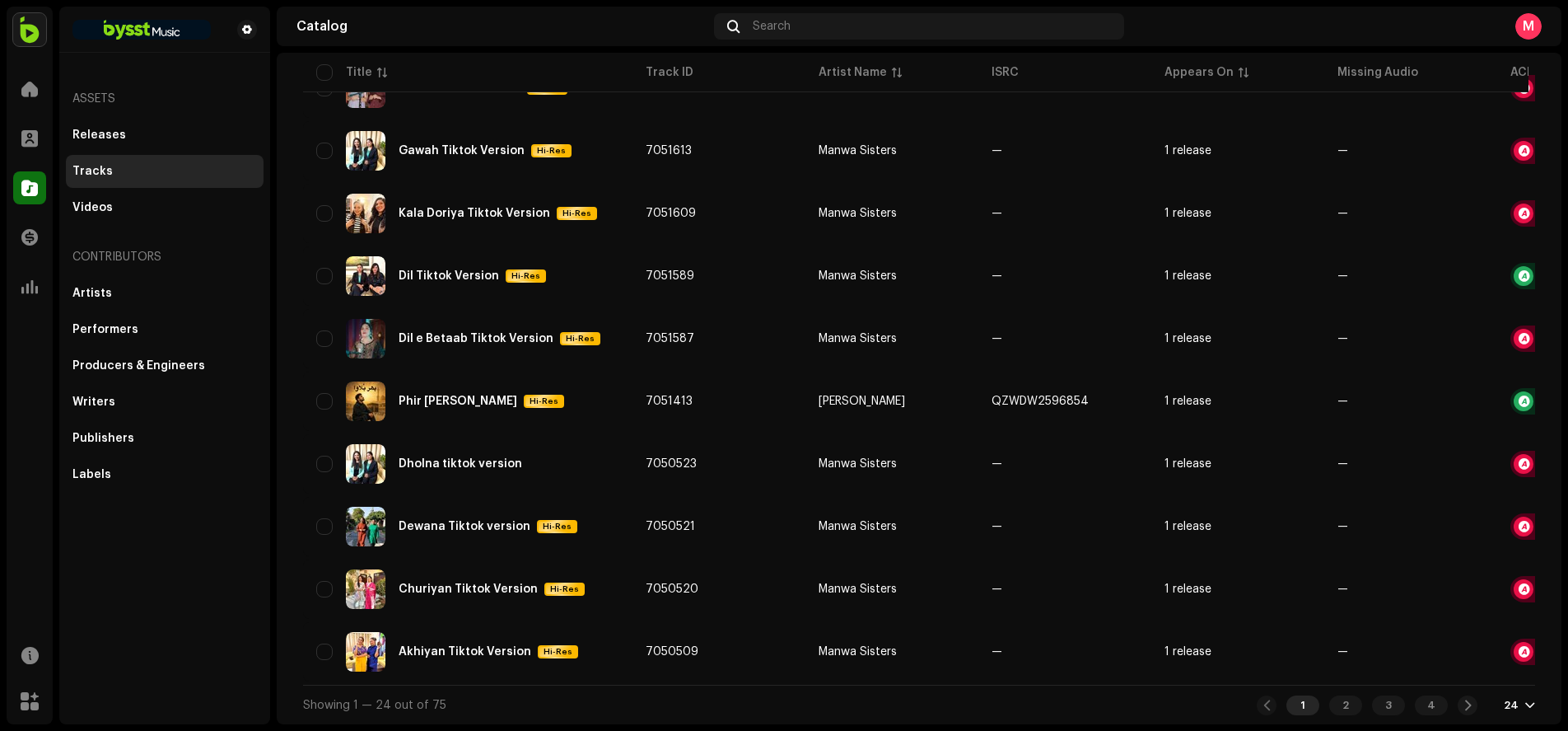
scroll to position [1086, 0]
click at [35, 94] on span at bounding box center [29, 89] width 16 height 13
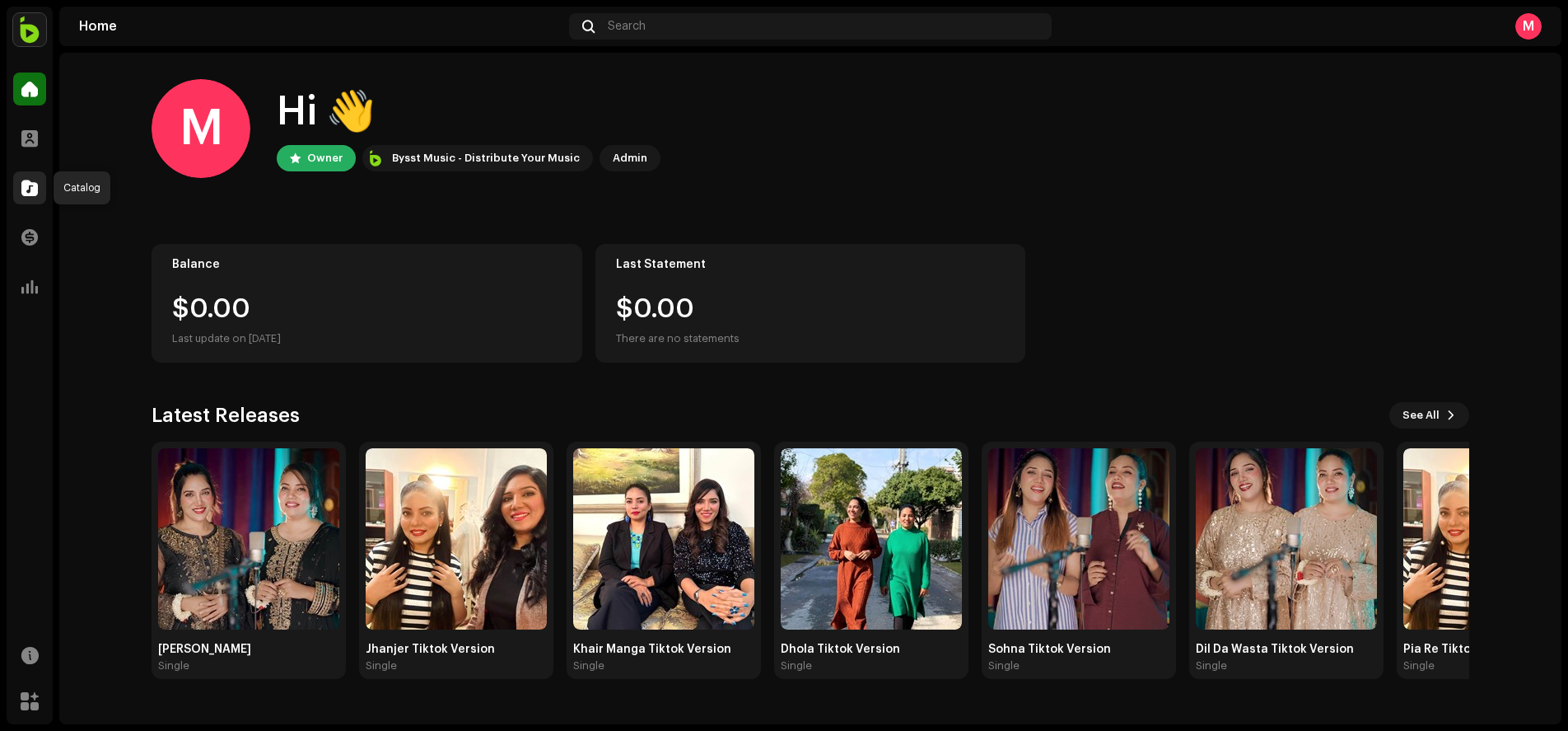
click at [24, 193] on span at bounding box center [29, 188] width 16 height 13
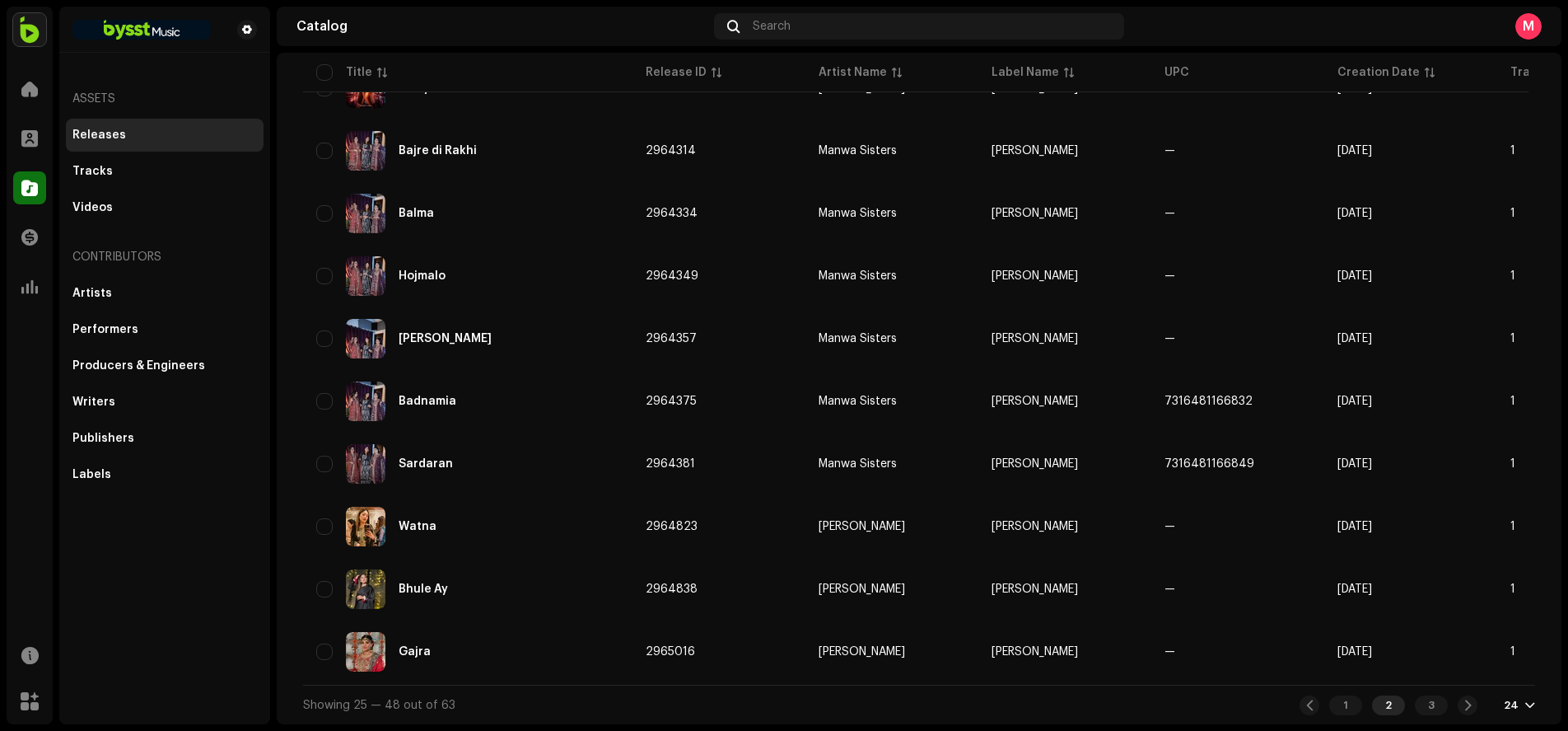
scroll to position [1086, 0]
click at [1421, 699] on div "3" at bounding box center [1430, 705] width 33 height 20
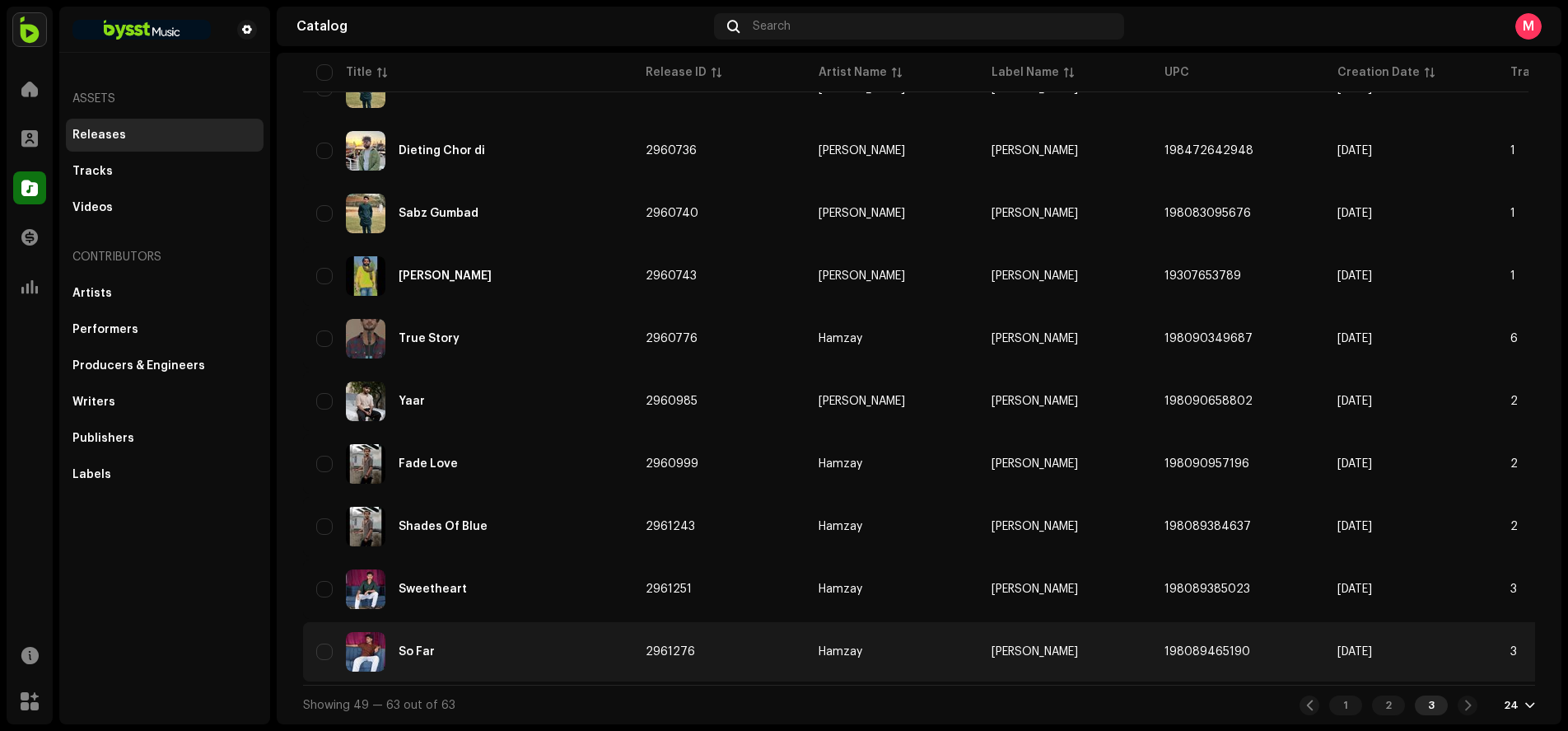
scroll to position [523, 0]
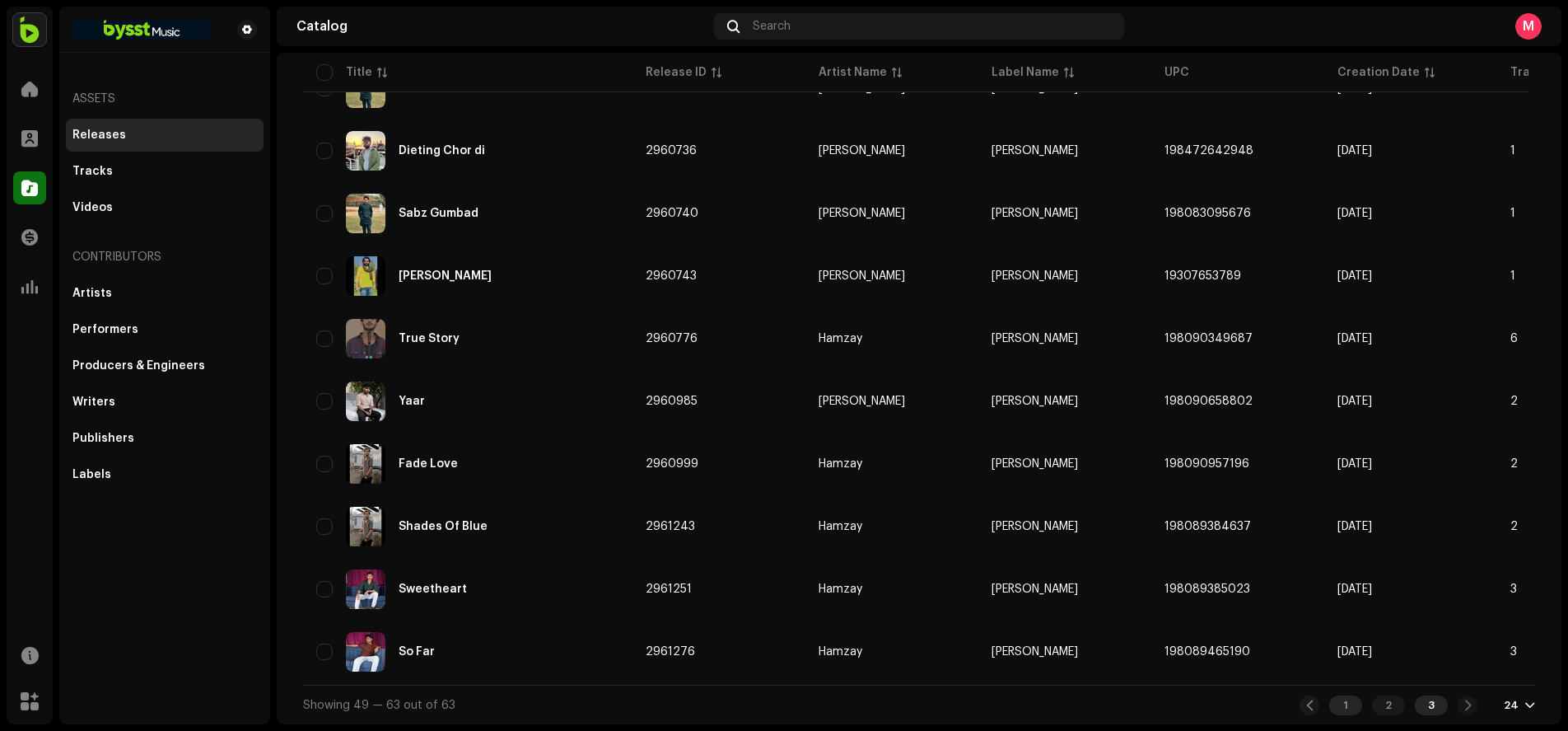
click at [1345, 701] on div "1" at bounding box center [1345, 705] width 33 height 20
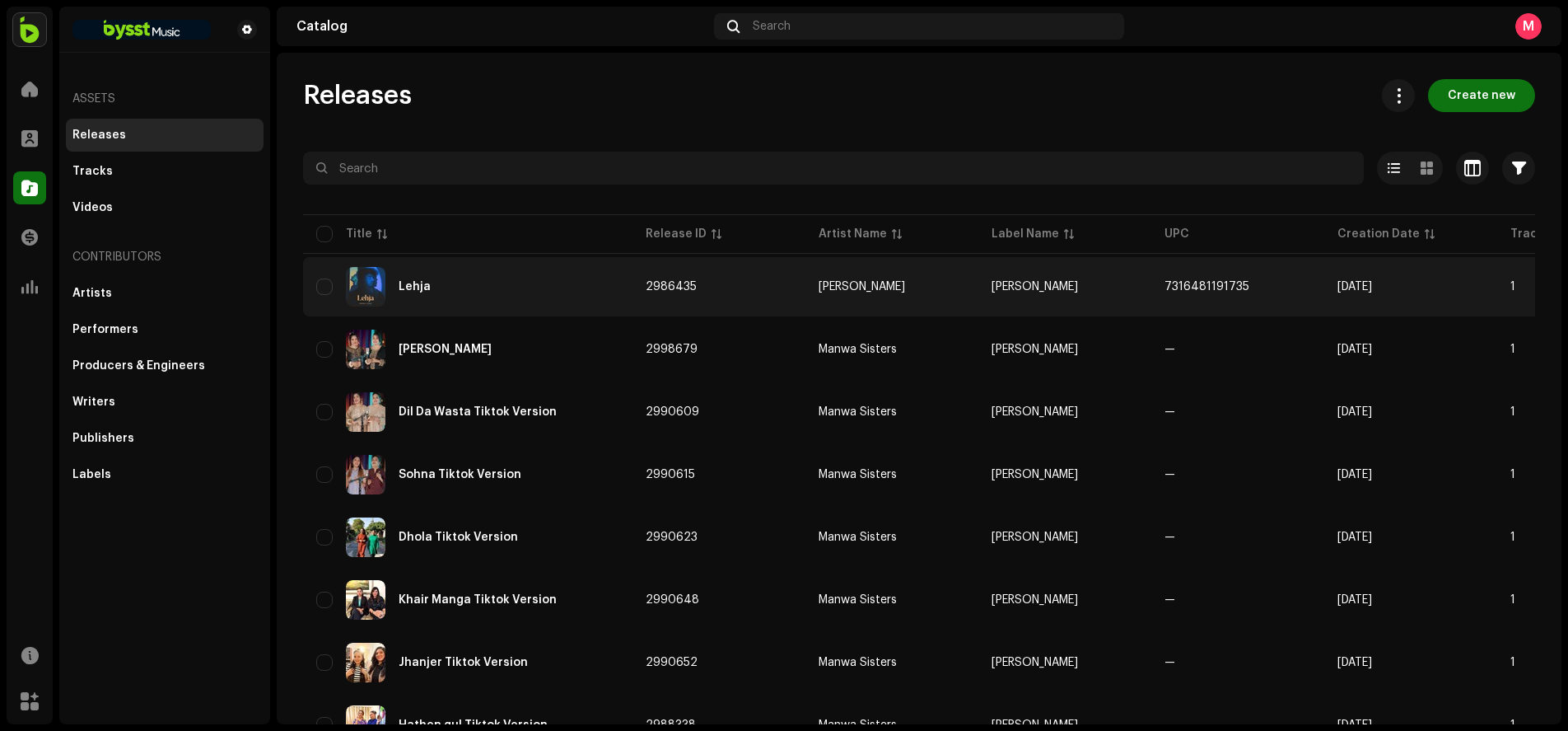
click at [421, 294] on div "Lehja" at bounding box center [467, 287] width 303 height 40
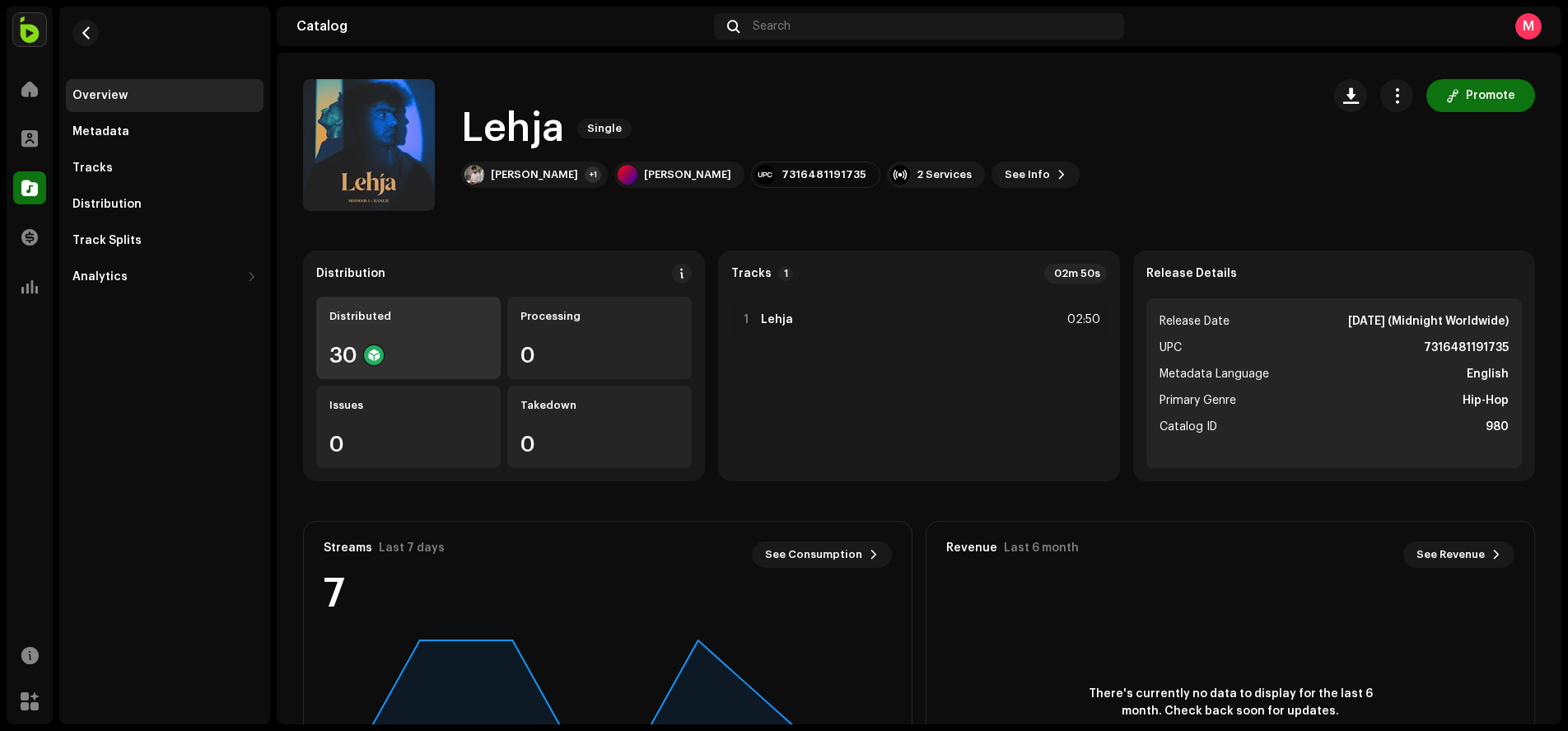
click at [438, 318] on div "Distributed" at bounding box center [408, 316] width 158 height 13
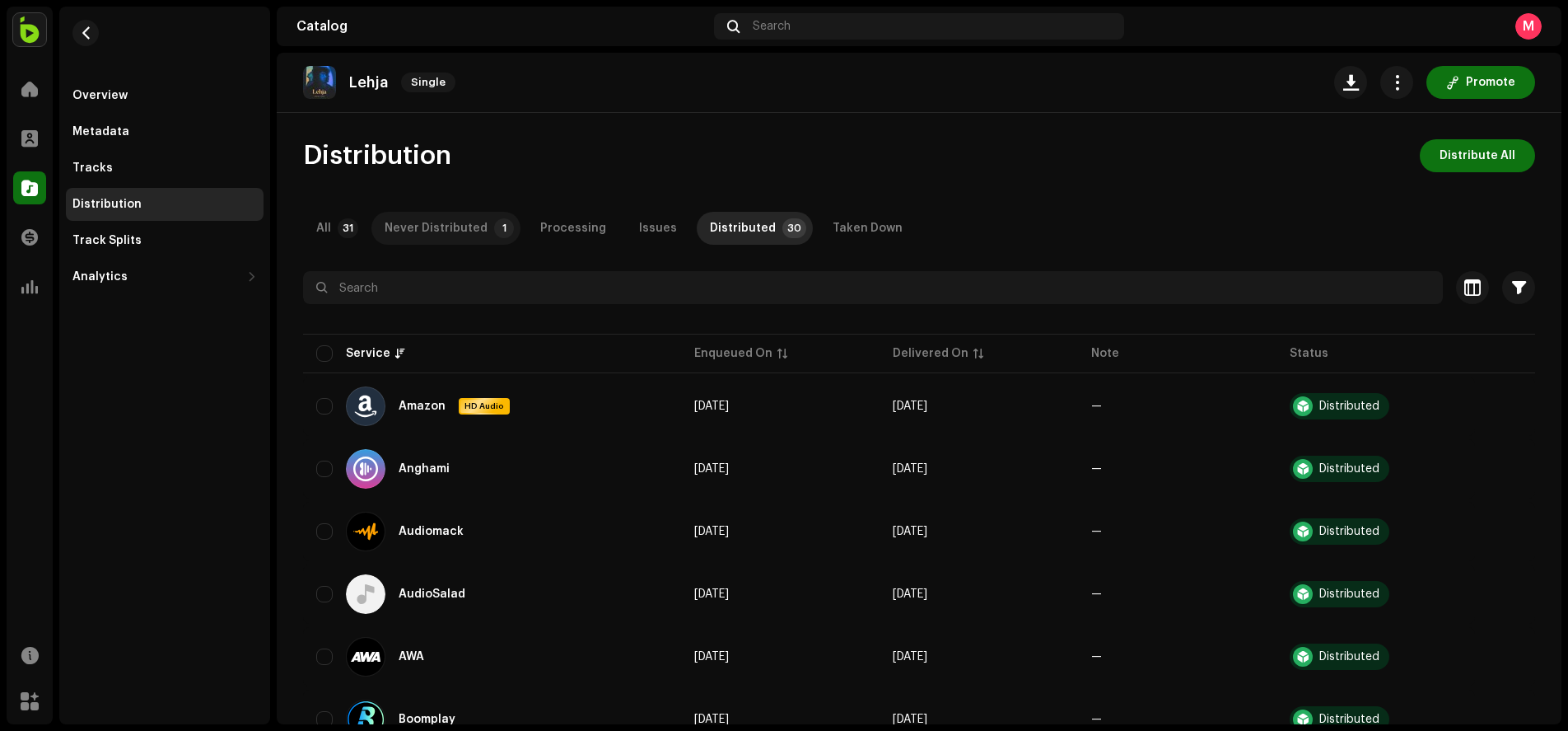
click at [437, 231] on div "Never Distributed" at bounding box center [436, 227] width 103 height 33
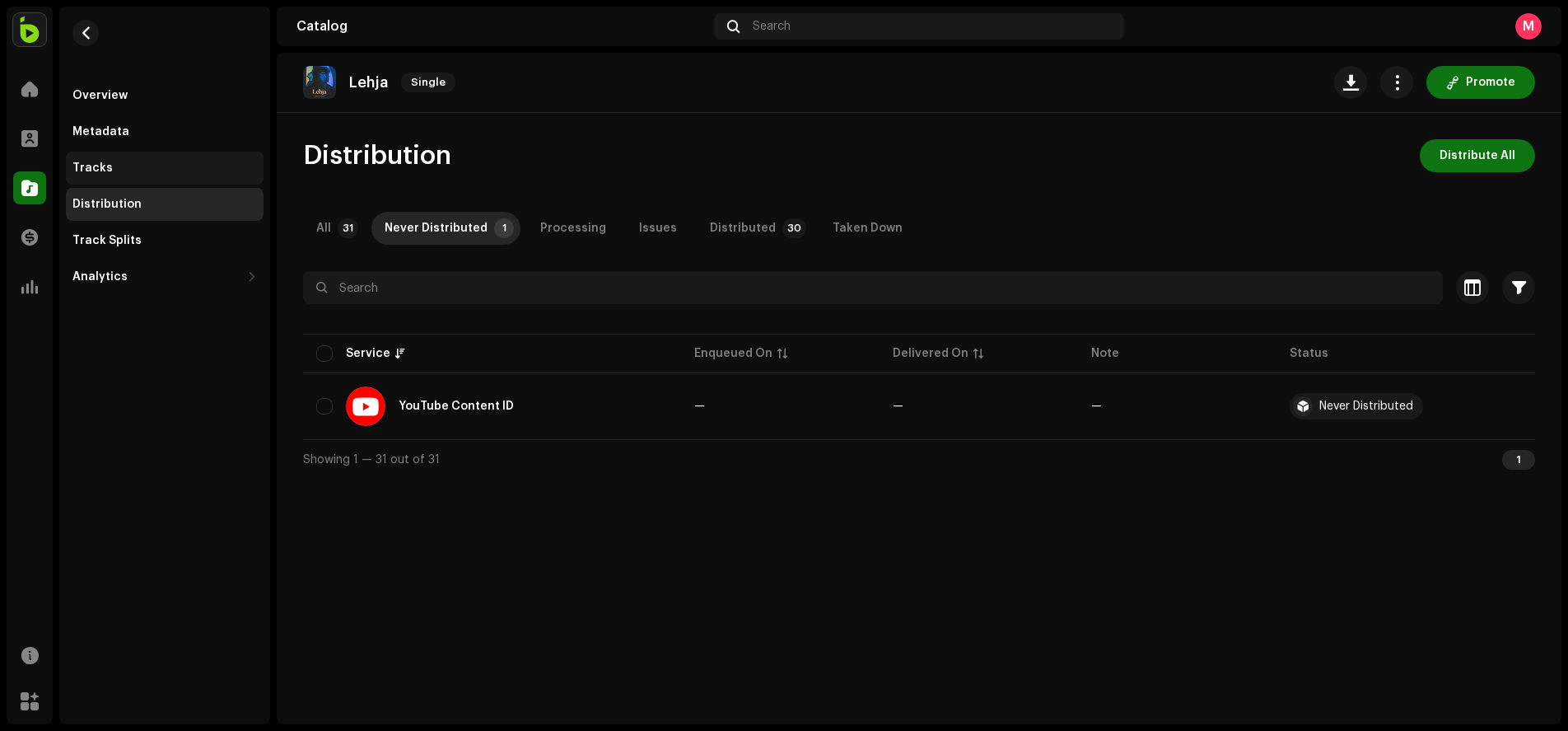
click at [177, 163] on div "Tracks" at bounding box center [165, 168] width 185 height 13
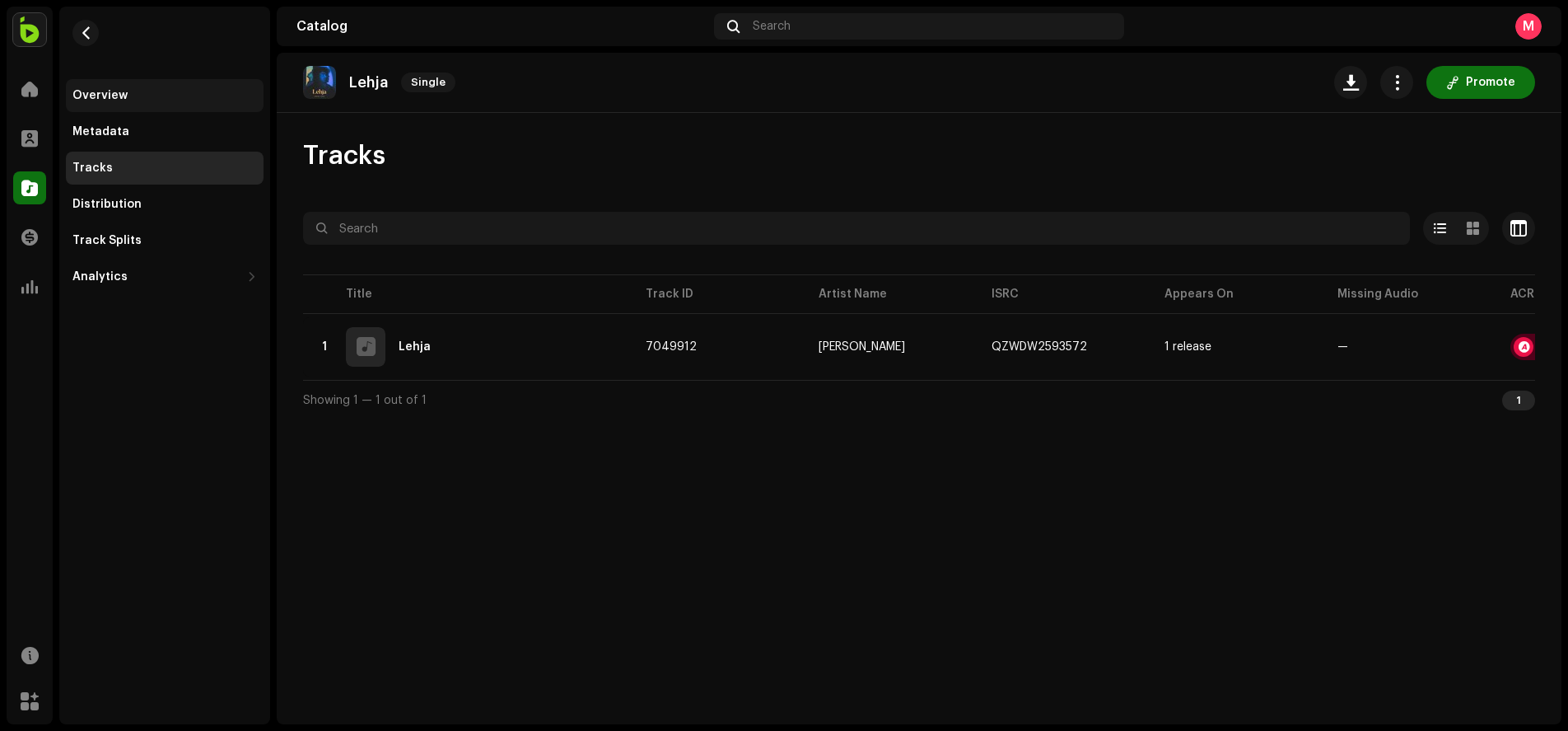
click at [118, 104] on div "Overview" at bounding box center [165, 95] width 198 height 33
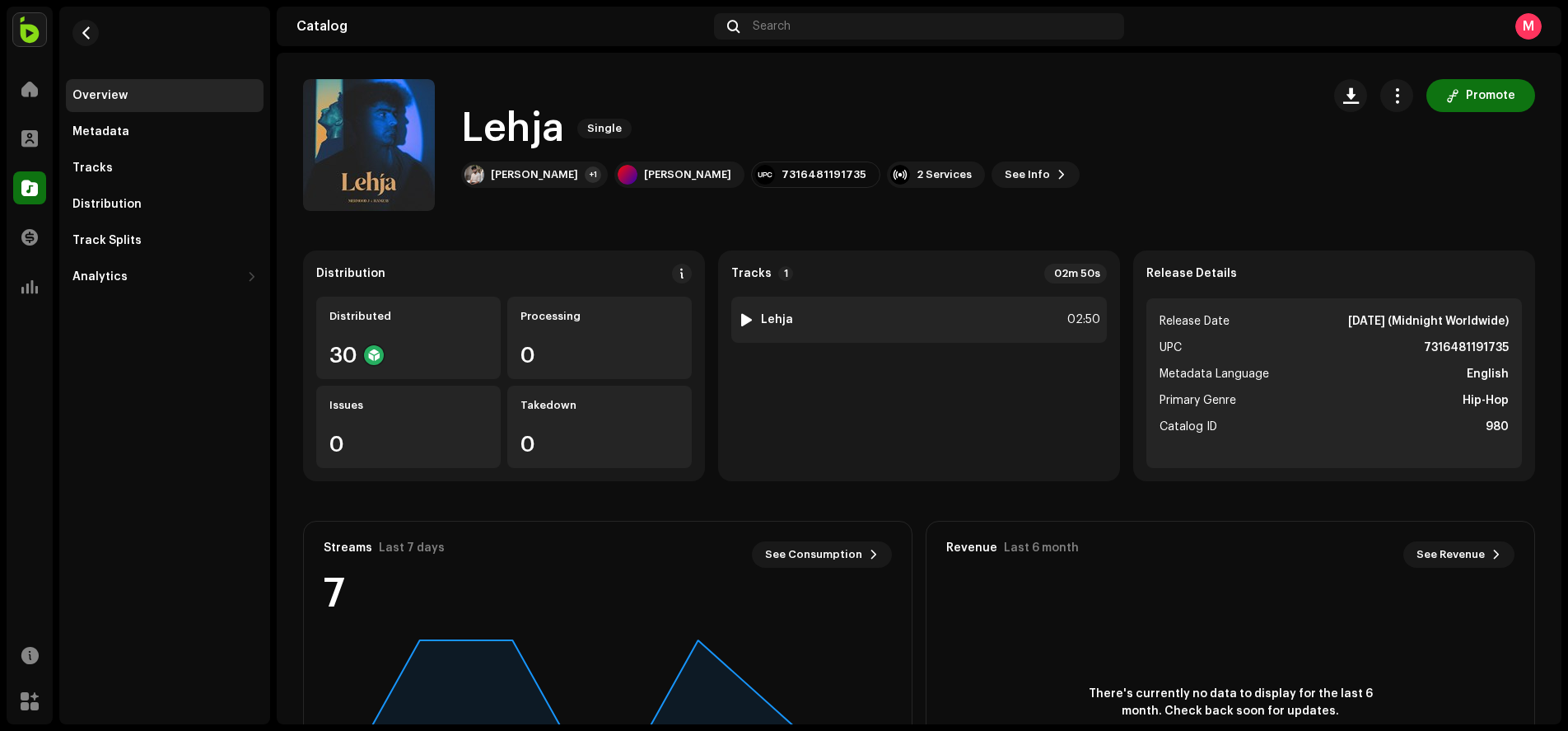
click at [867, 329] on div "1 Lehja 02:50" at bounding box center [918, 319] width 375 height 46
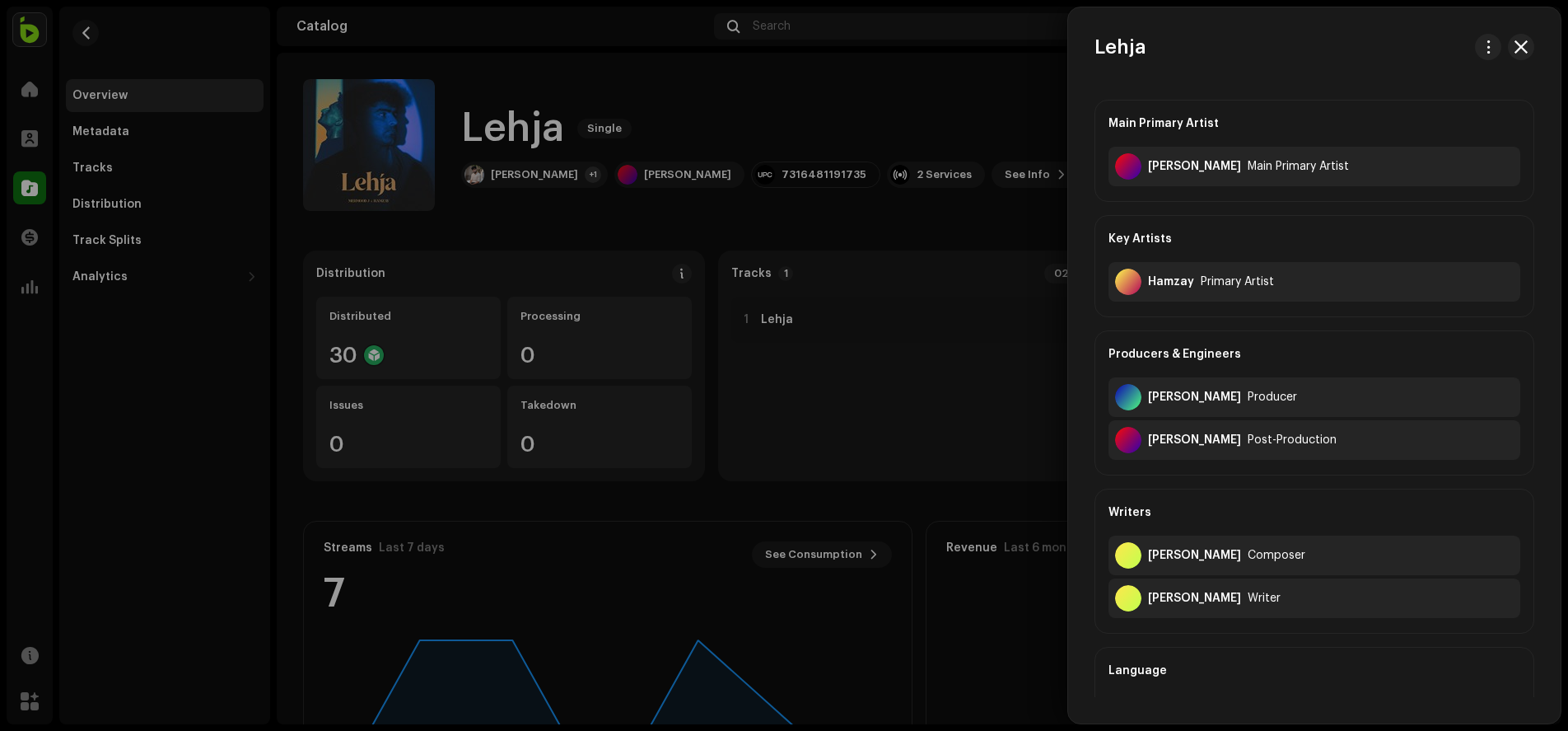
click at [907, 318] on div at bounding box center [784, 365] width 1568 height 731
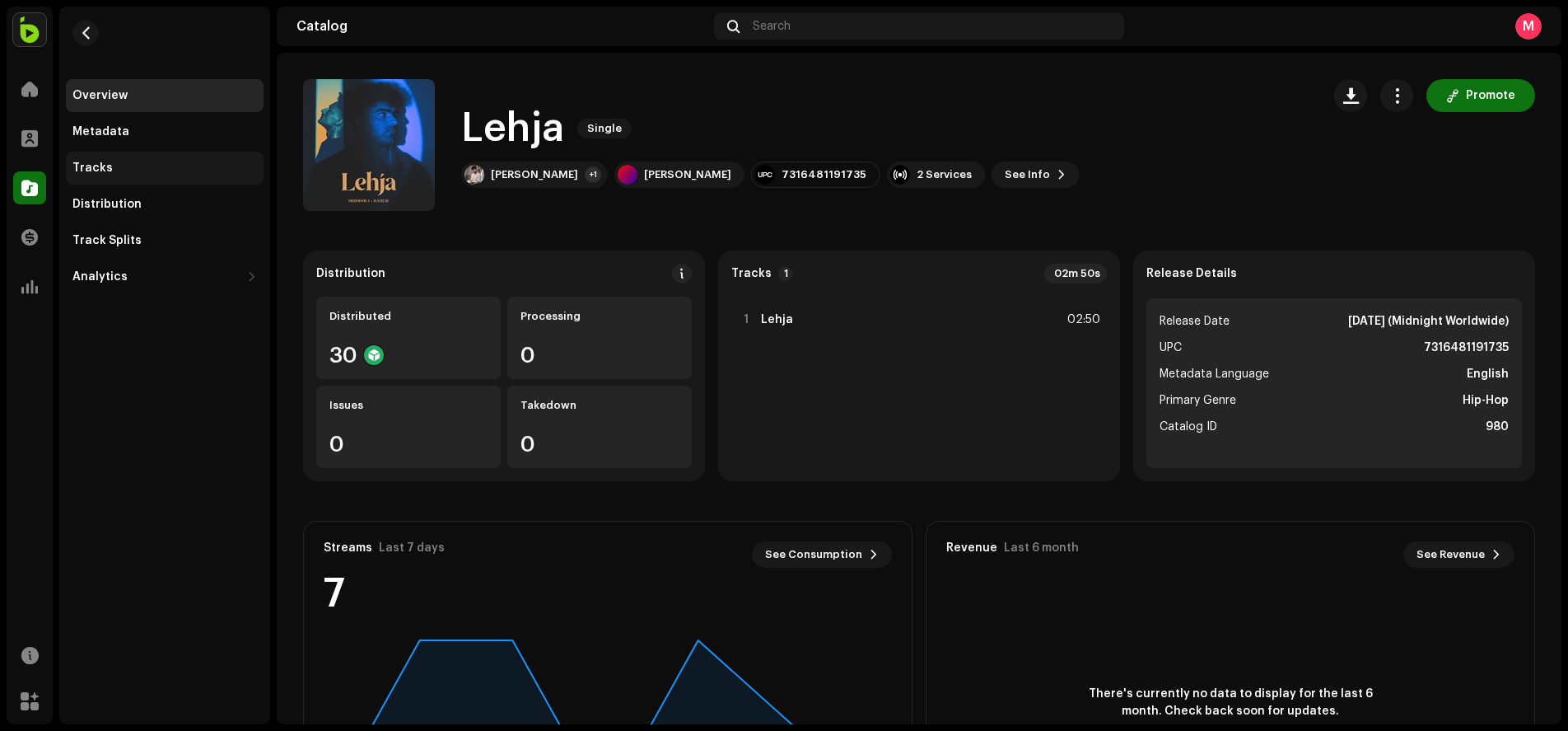
click at [142, 155] on div "Tracks" at bounding box center [165, 168] width 198 height 33
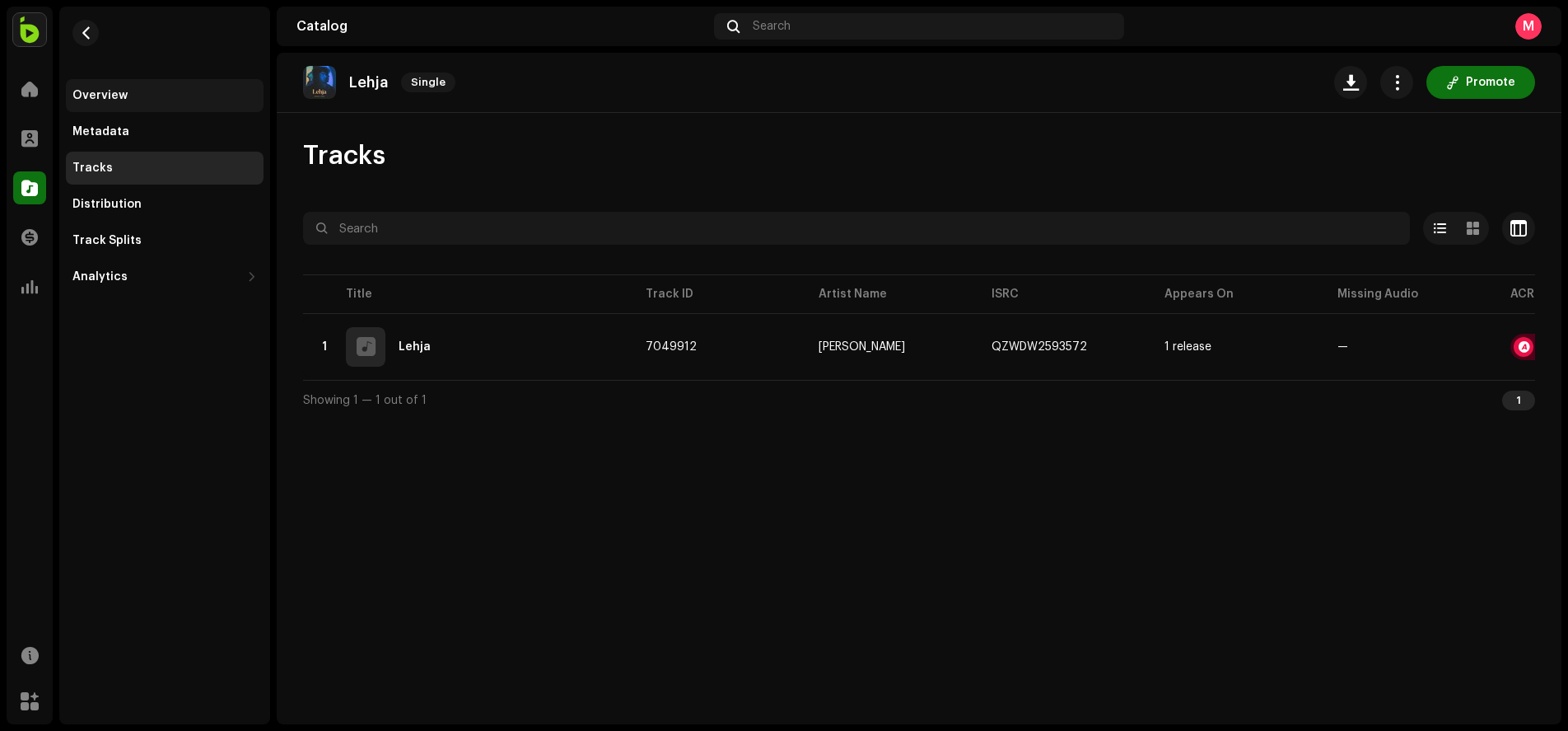
click at [107, 94] on div "Overview" at bounding box center [100, 95] width 56 height 13
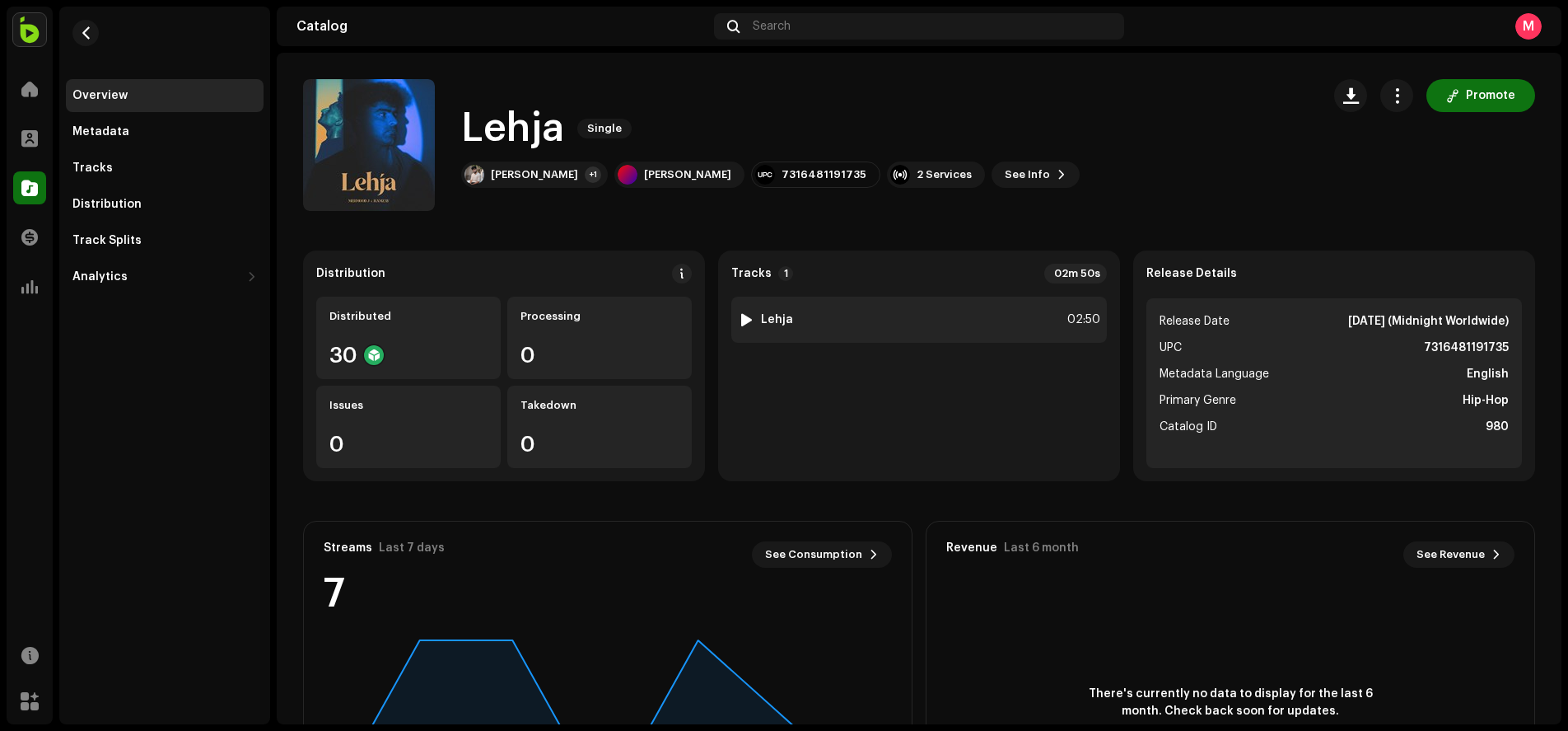
click at [905, 318] on div "1 Lehja 02:50" at bounding box center [918, 319] width 375 height 46
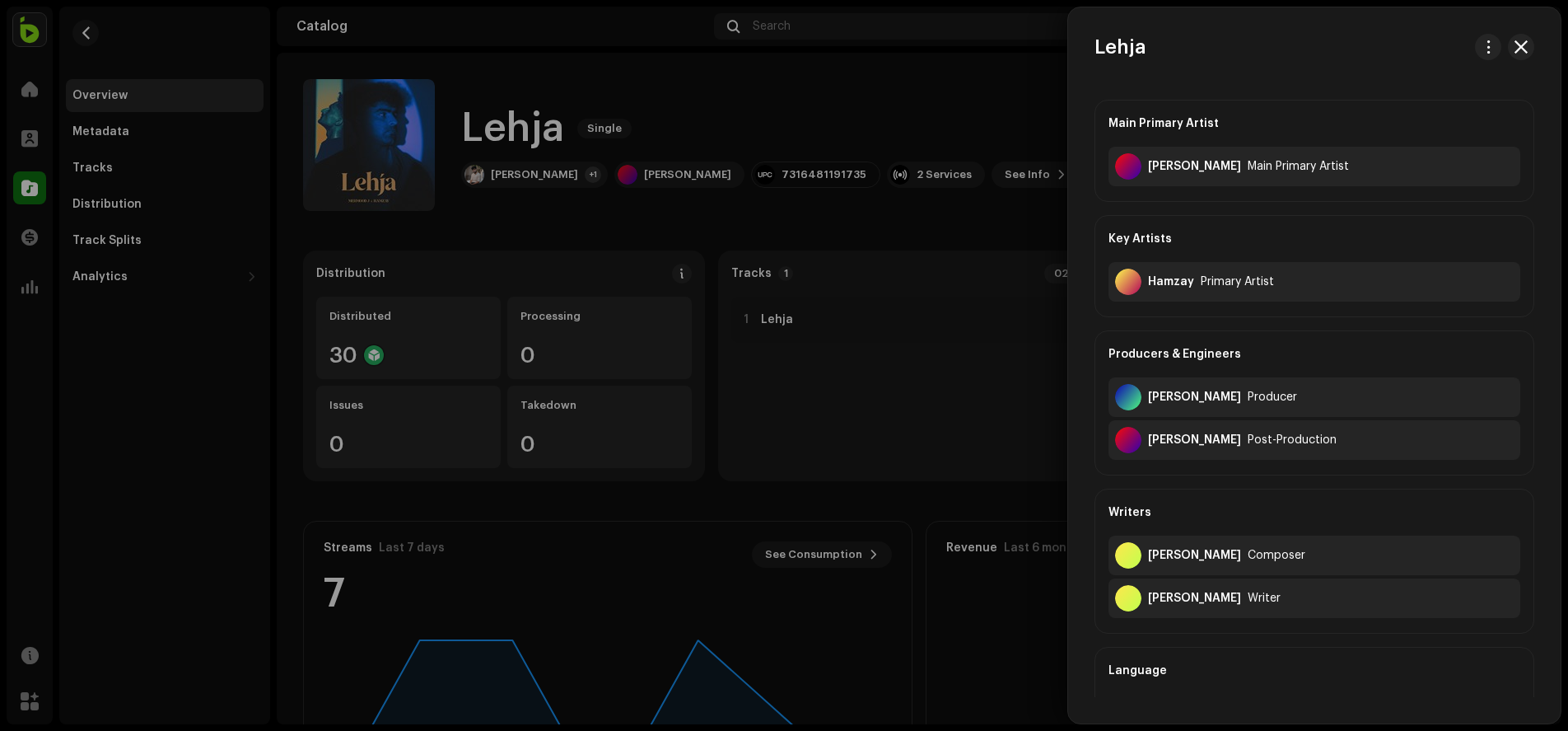
click at [801, 387] on div at bounding box center [784, 365] width 1568 height 731
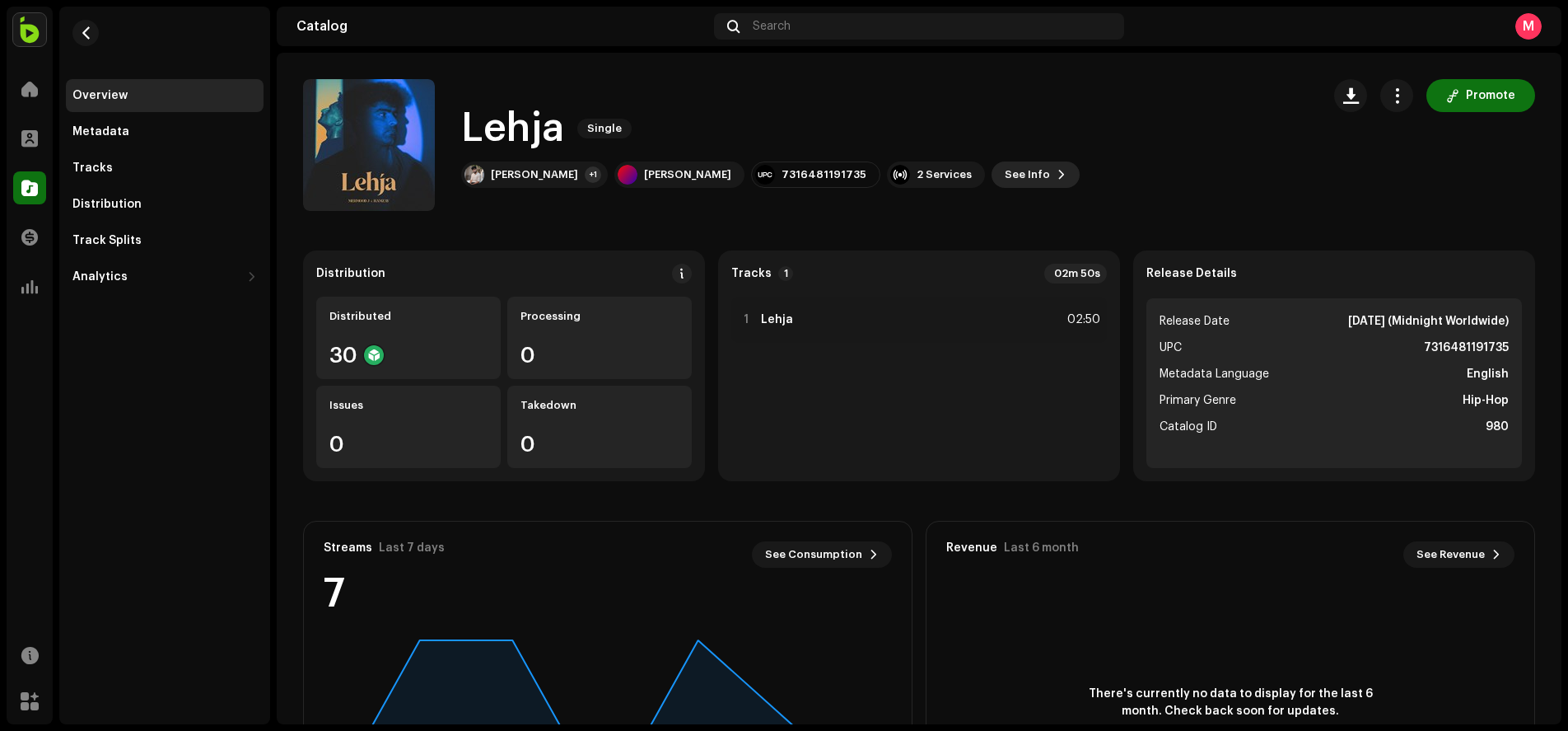
click at [991, 166] on button "See Info" at bounding box center [1034, 174] width 88 height 26
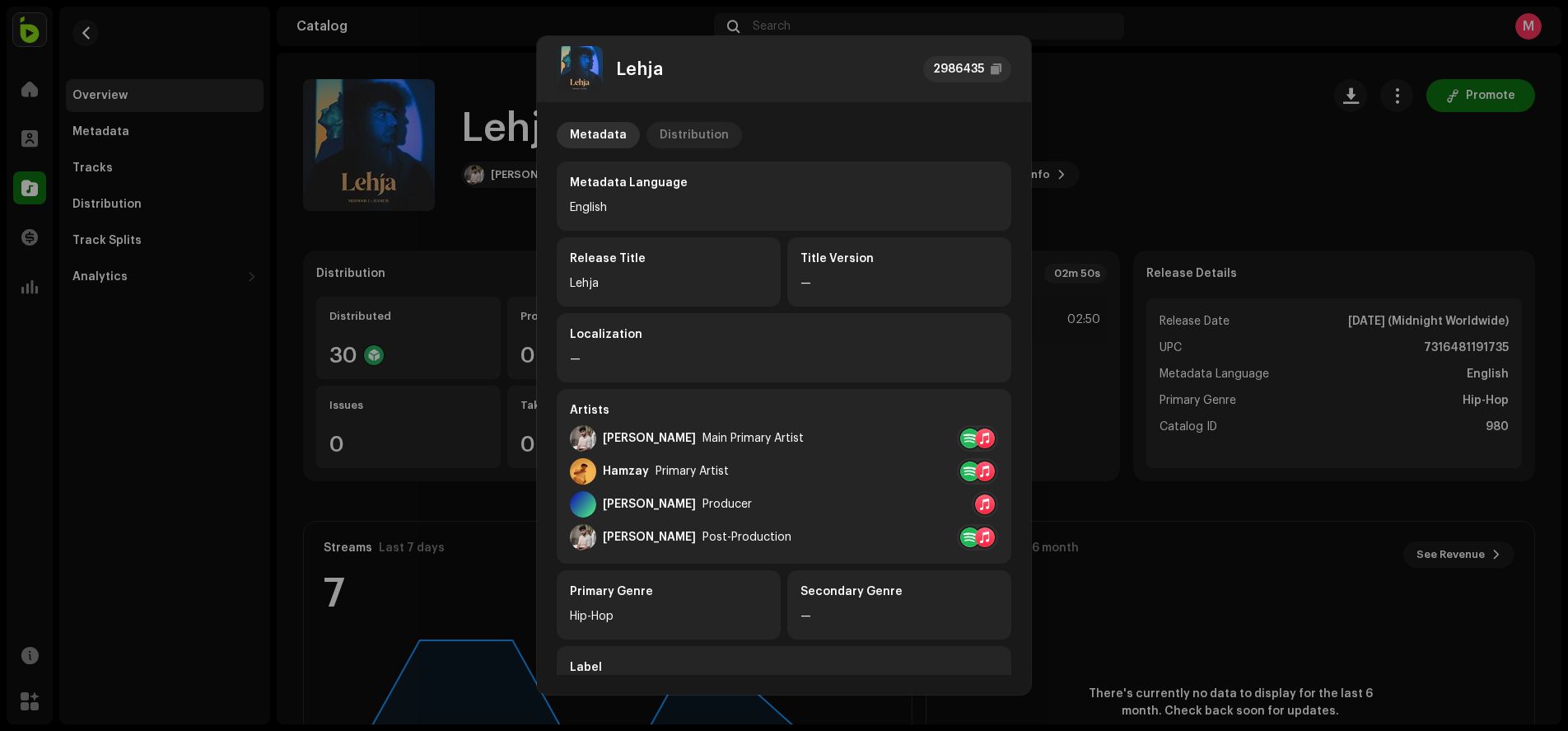
click at [709, 124] on div "Distribution" at bounding box center [693, 135] width 69 height 26
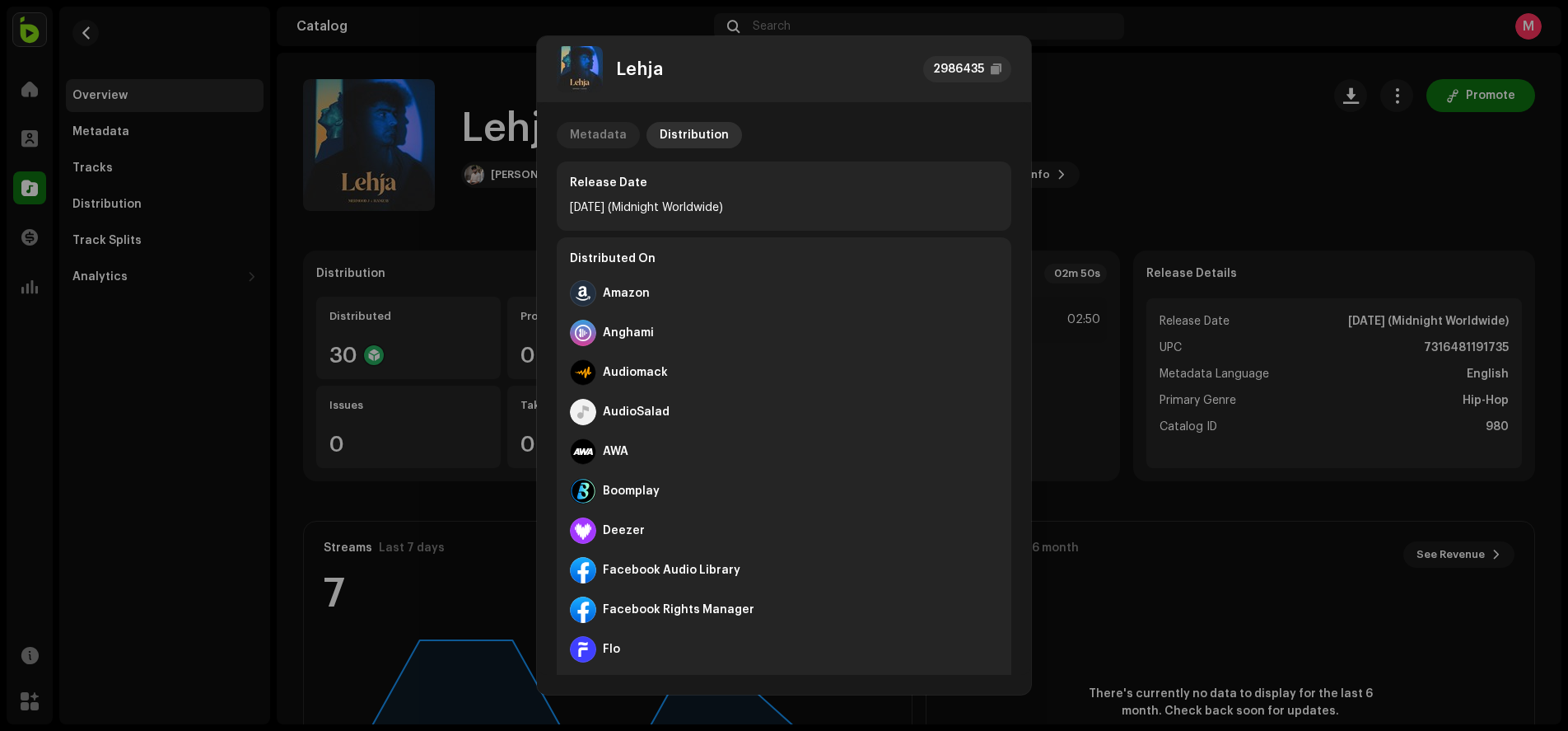
click at [603, 131] on div "Metadata" at bounding box center [598, 135] width 57 height 26
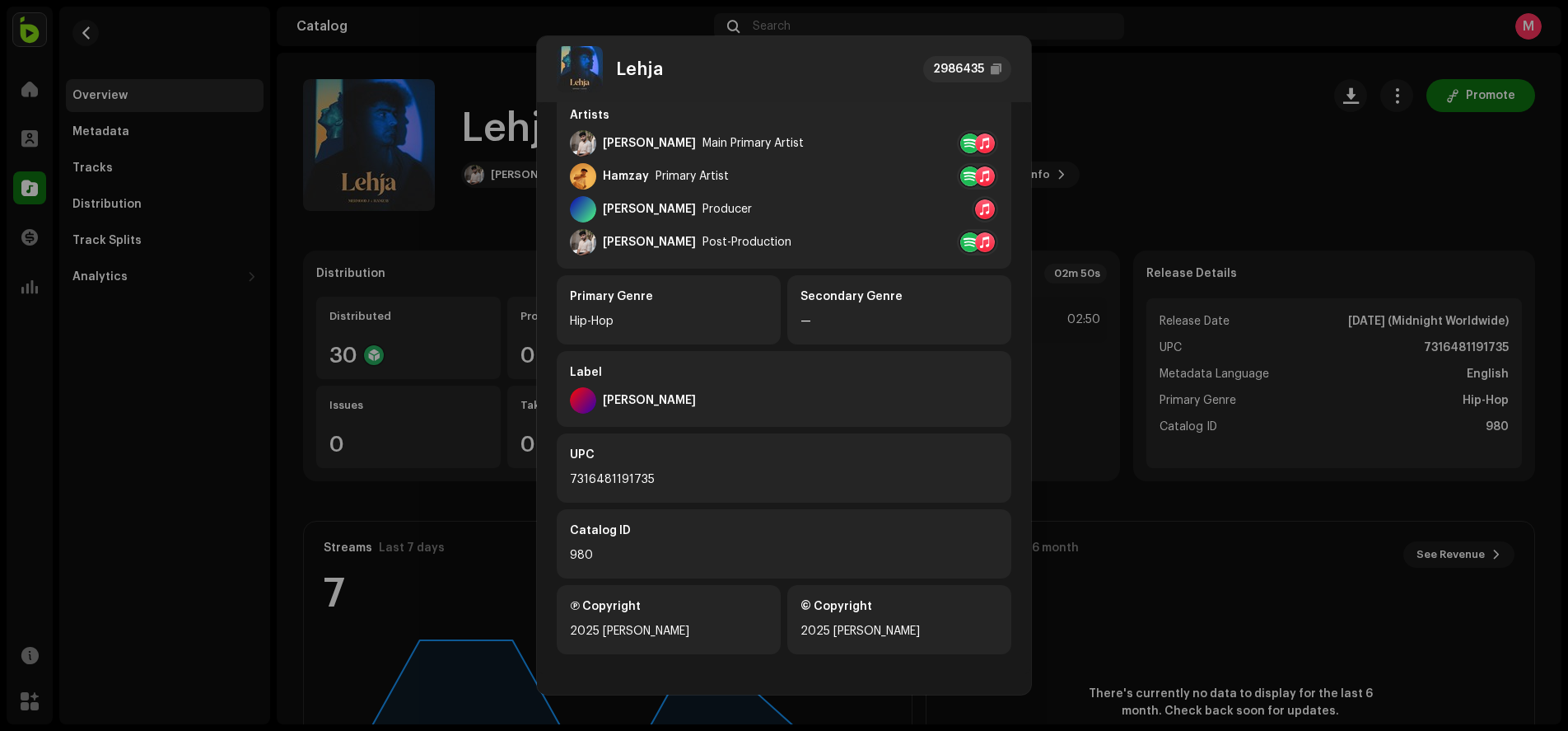
scroll to position [295, 0]
drag, startPoint x: 650, startPoint y: 480, endPoint x: 557, endPoint y: 482, distance: 93.0
click at [557, 482] on div "UPC 7316481191735" at bounding box center [784, 467] width 454 height 69
copy div "7316481191735"
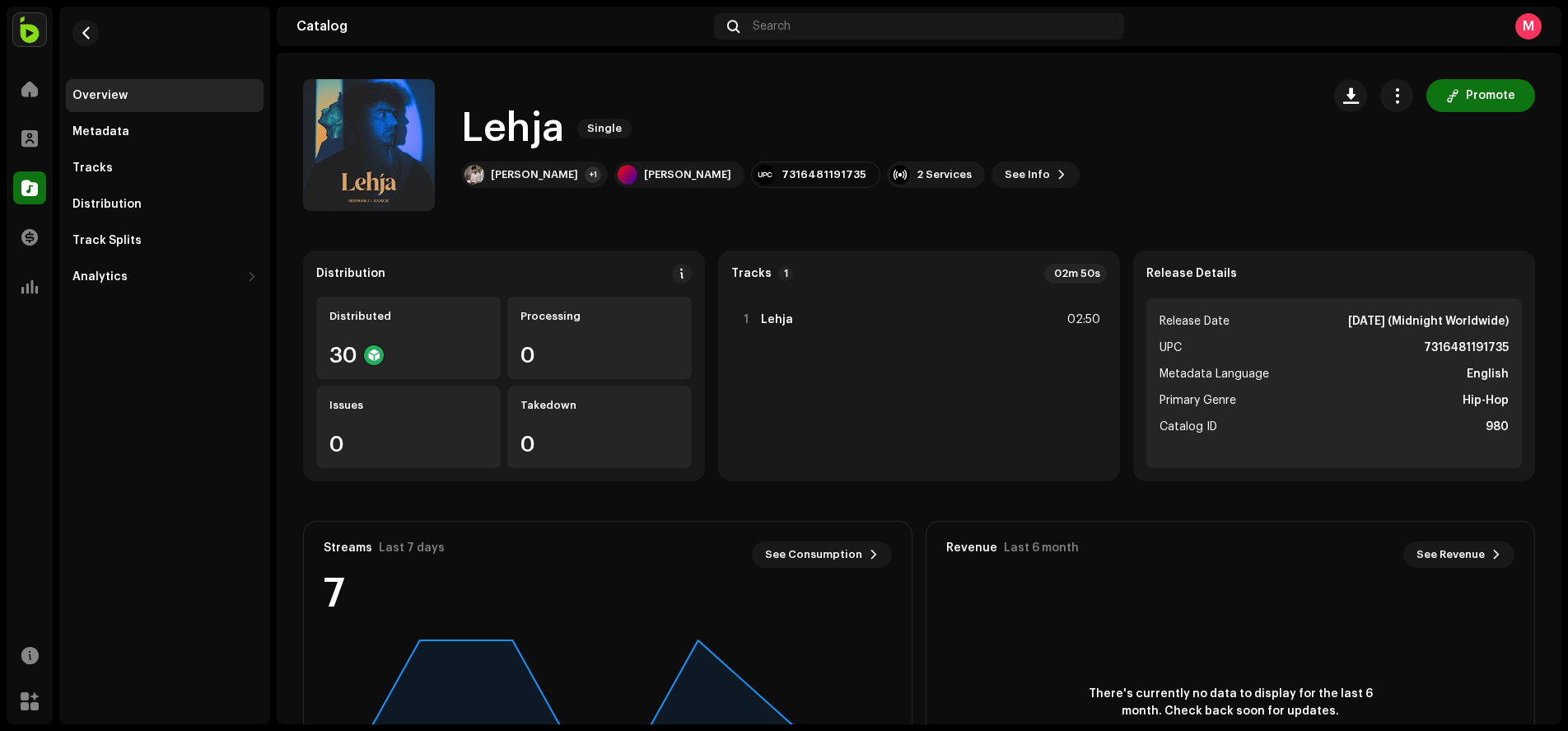
click at [1160, 472] on div "Lehja 2986435 Metadata Distribution Metadata Language English Release Title Leh…" at bounding box center [784, 365] width 1568 height 731
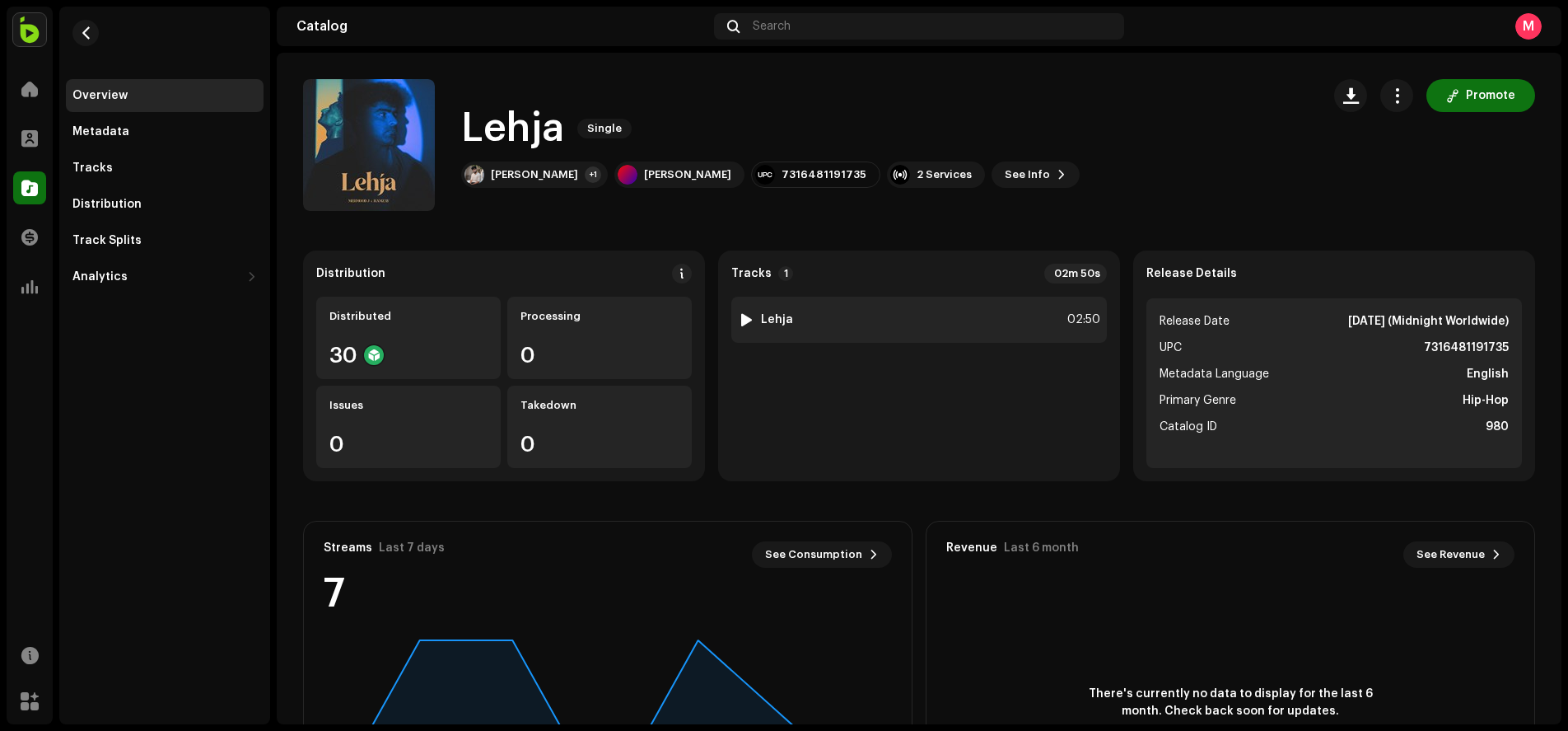
click at [967, 336] on div "1 Lehja 02:50" at bounding box center [918, 319] width 375 height 46
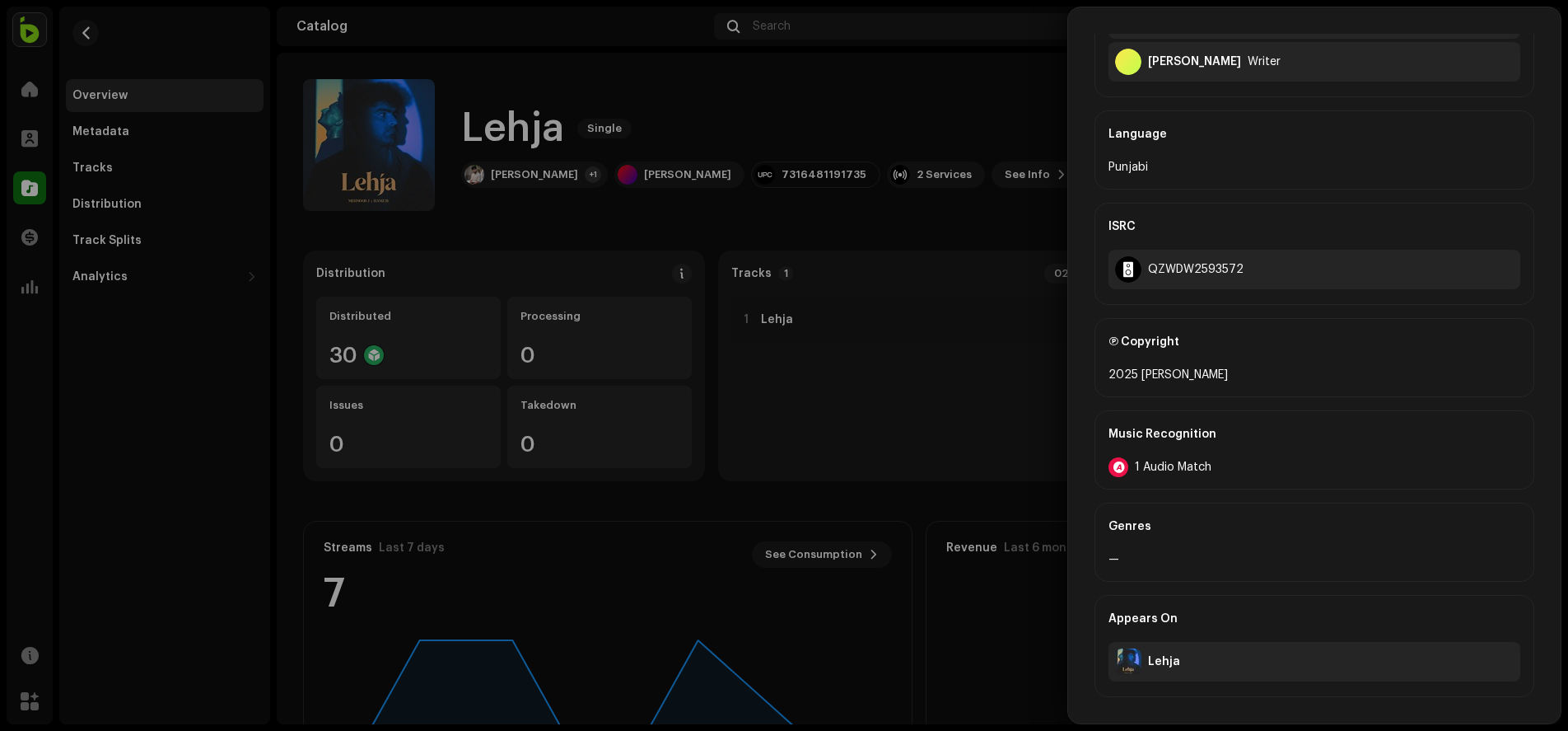
scroll to position [536, 0]
drag, startPoint x: 1244, startPoint y: 267, endPoint x: 1150, endPoint y: 267, distance: 94.0
click at [1150, 267] on div "QZWDW2593572" at bounding box center [1313, 270] width 412 height 40
copy div "QZWDW2593572"
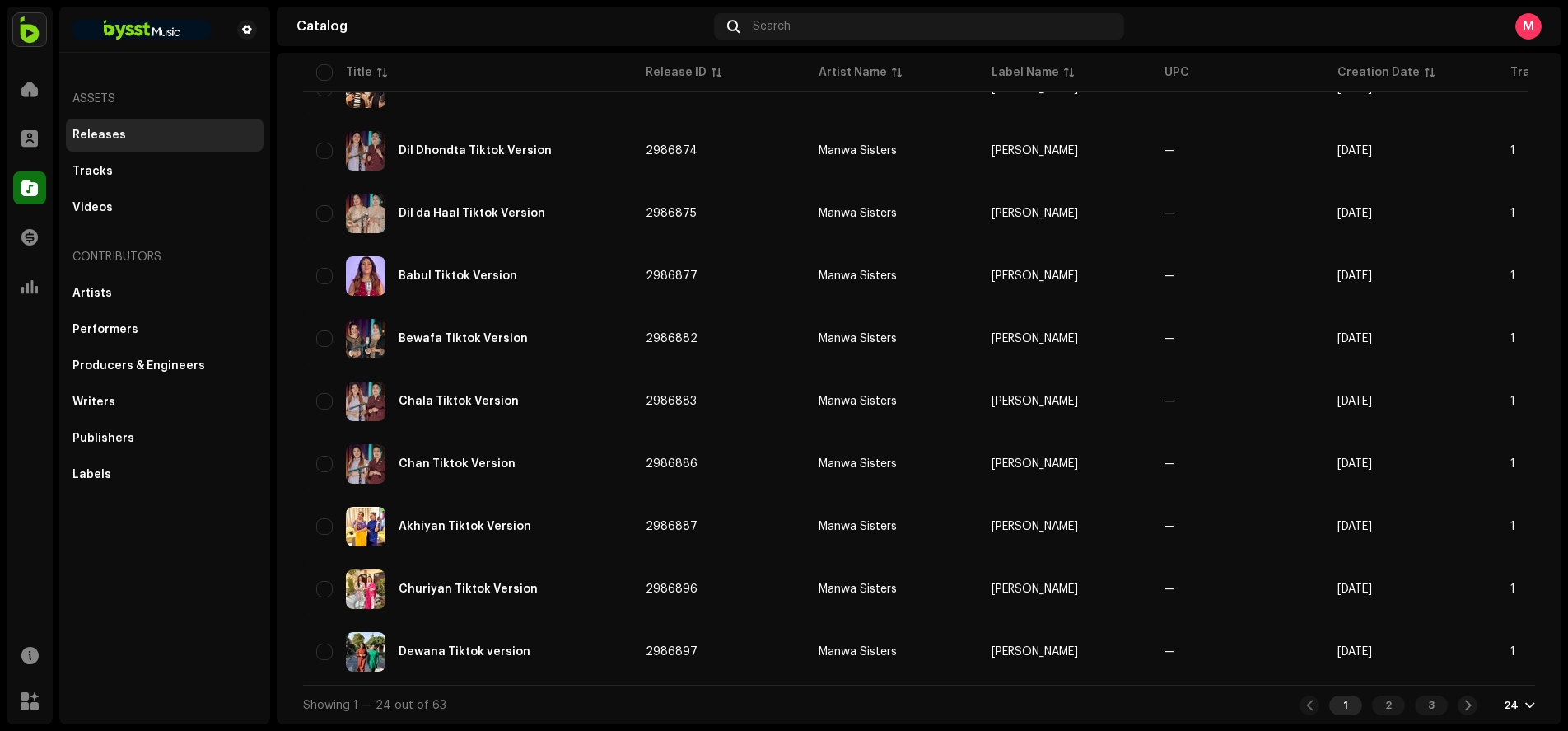
scroll to position [1086, 0]
click at [1380, 706] on div "2" at bounding box center [1388, 705] width 33 height 20
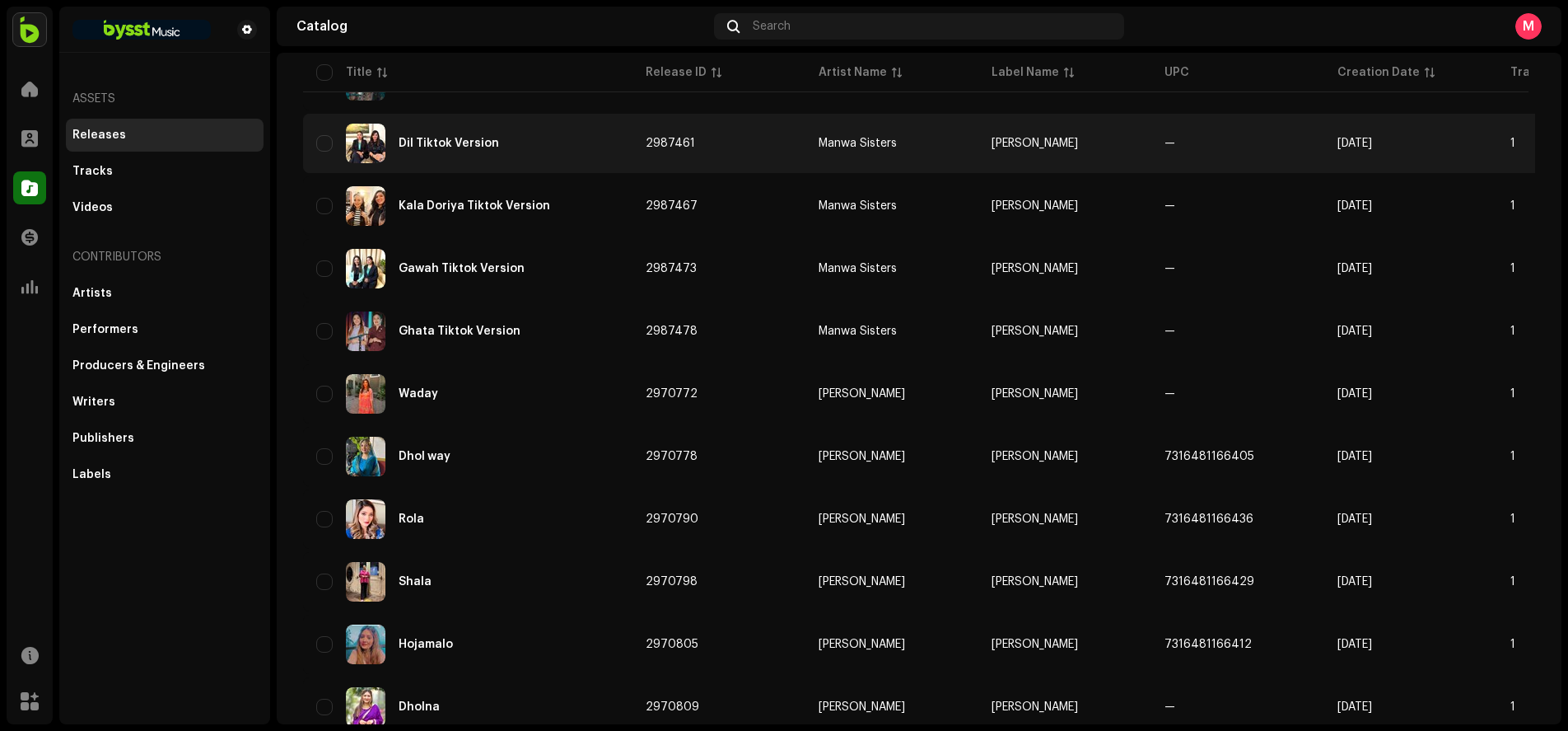
scroll to position [340, 0]
